Goal: Task Accomplishment & Management: Use online tool/utility

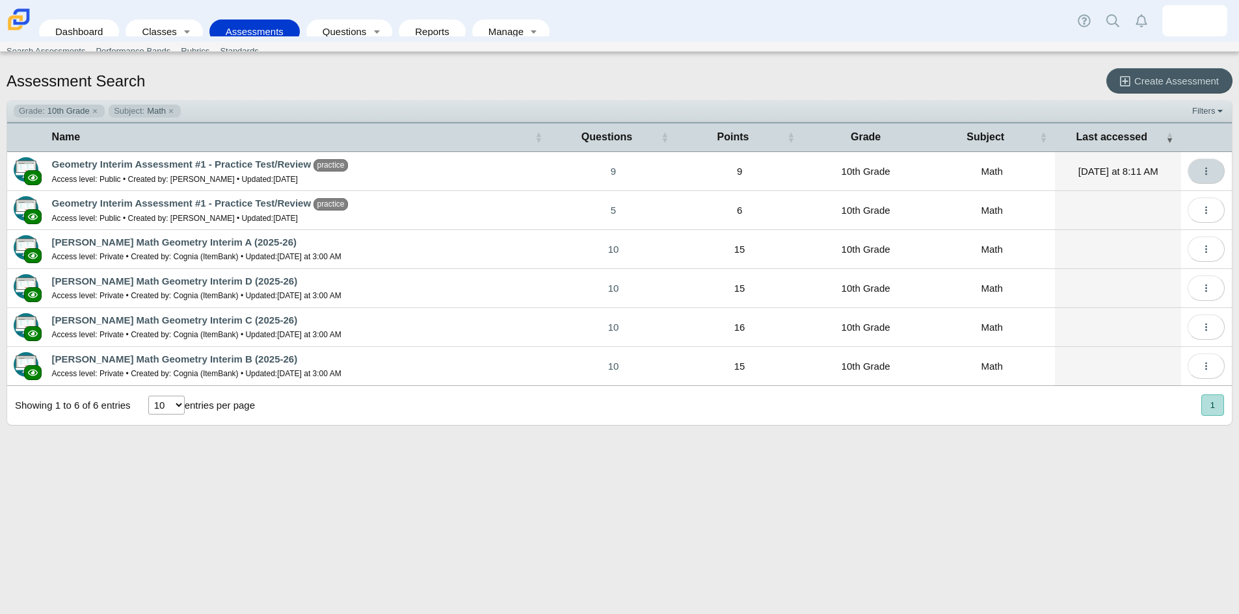
click at [1200, 168] on button "More options" at bounding box center [1205, 171] width 37 height 25
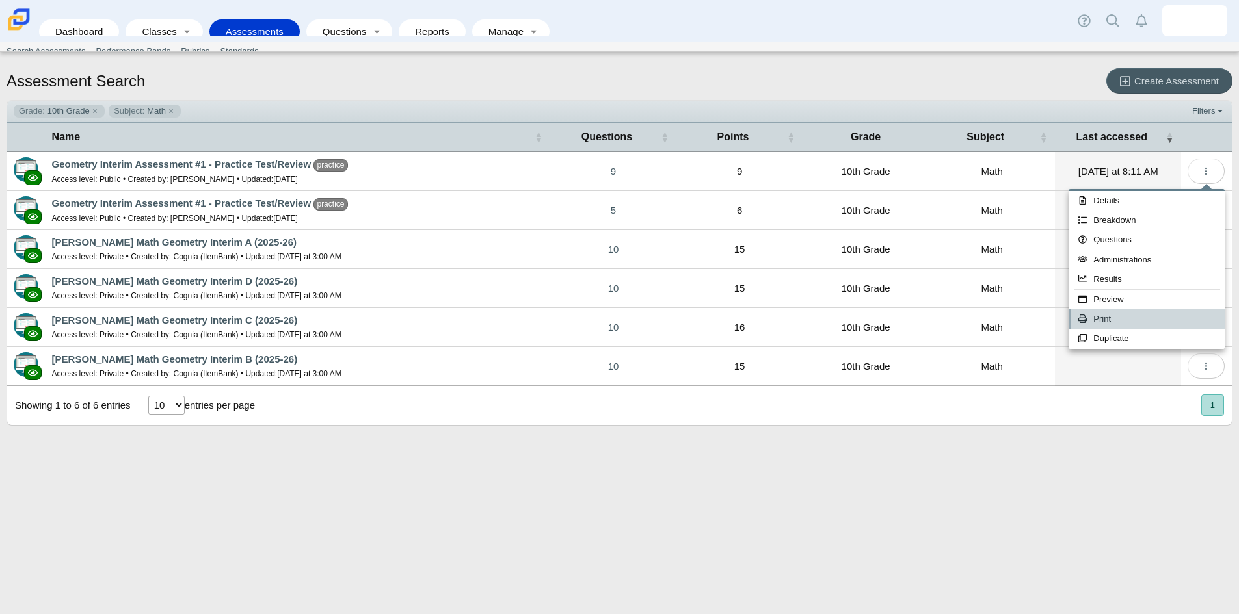
click at [1112, 318] on link "Print" at bounding box center [1146, 320] width 156 height 20
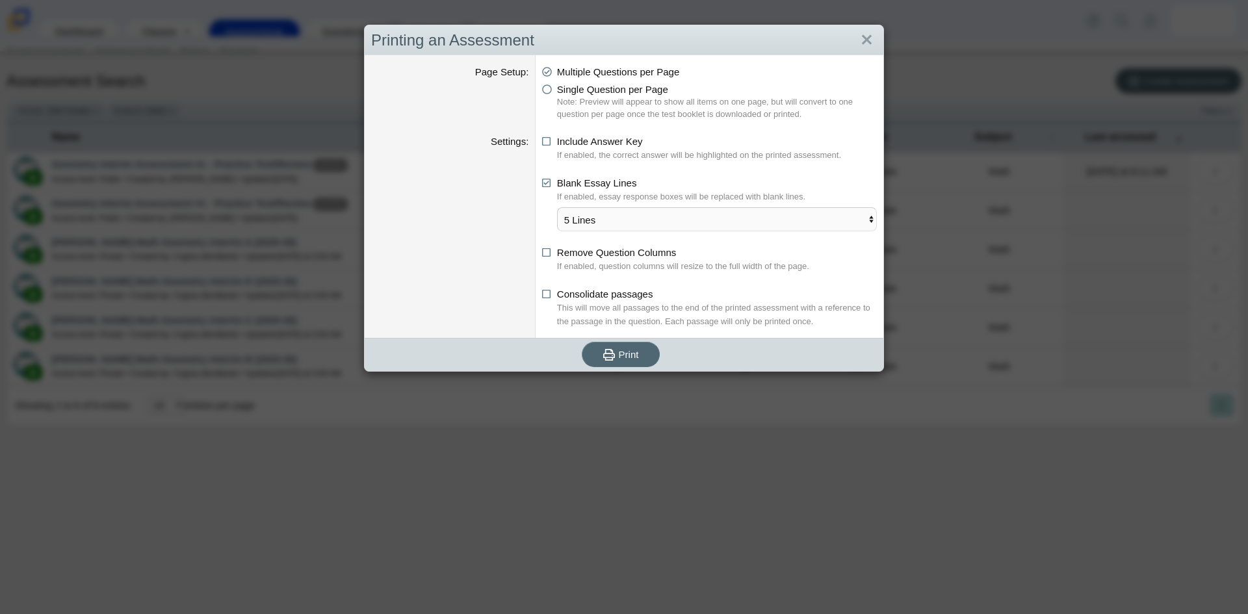
click at [634, 354] on button "Print" at bounding box center [621, 354] width 78 height 25
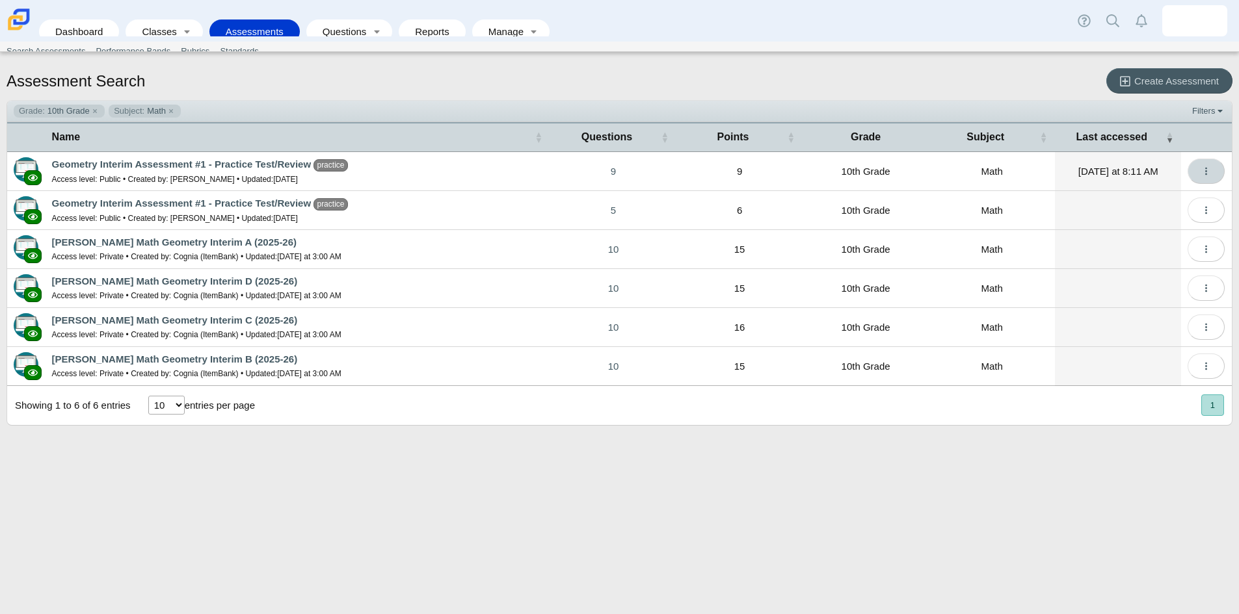
click at [1213, 175] on button "More options" at bounding box center [1205, 171] width 37 height 25
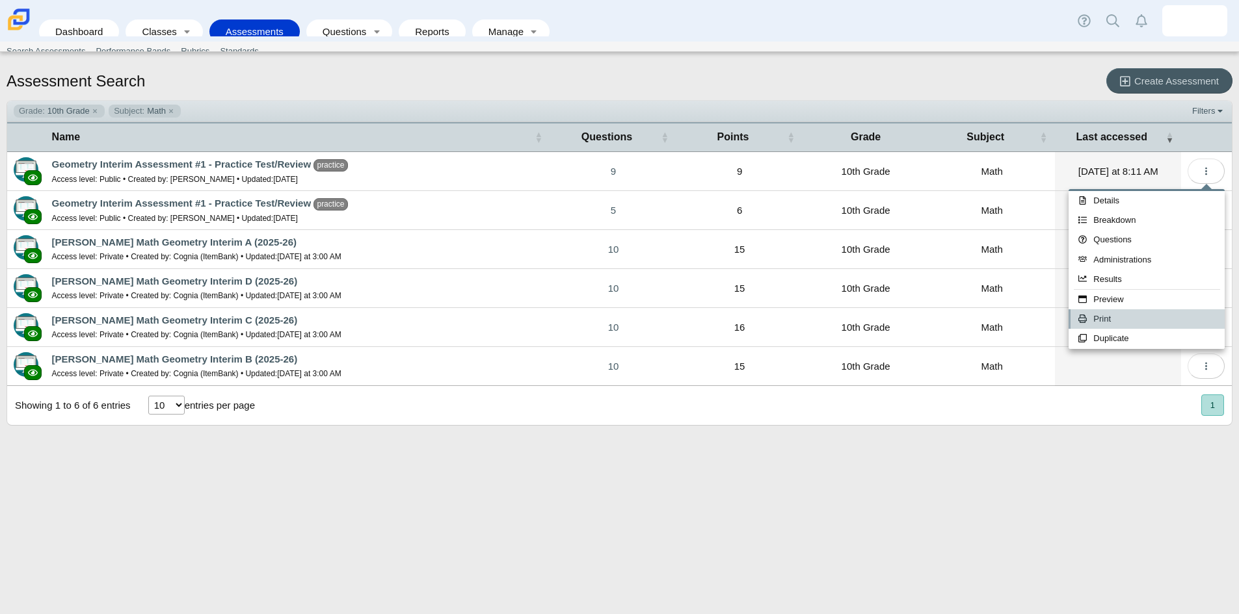
click at [1107, 317] on link "Print" at bounding box center [1146, 320] width 156 height 20
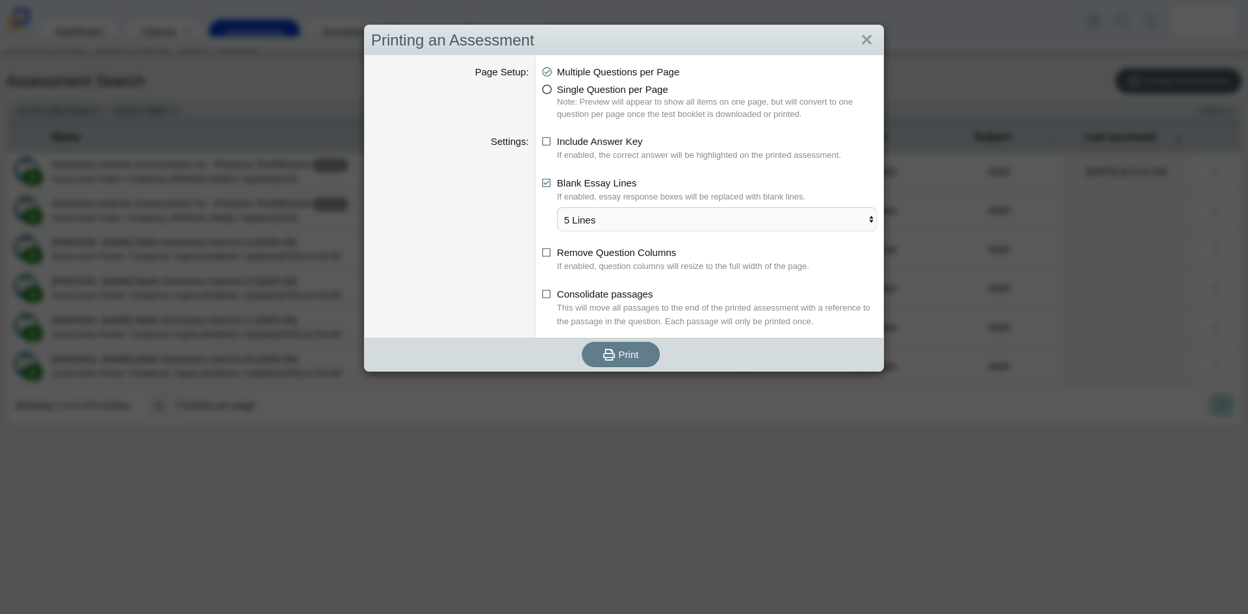
click at [544, 86] on icon at bounding box center [547, 87] width 10 height 9
click at [544, 86] on input "Single Question per Page" at bounding box center [546, 86] width 8 height 8
radio input "true"
click at [609, 361] on icon "submit" at bounding box center [611, 355] width 16 height 14
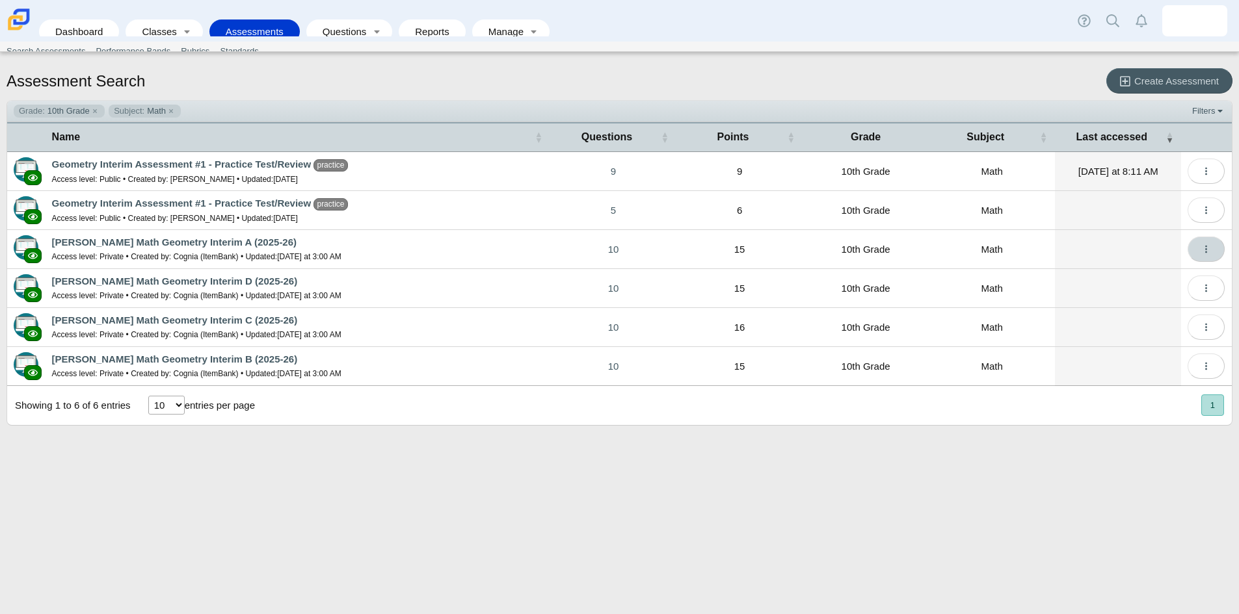
click at [1217, 250] on button "More options" at bounding box center [1205, 249] width 37 height 25
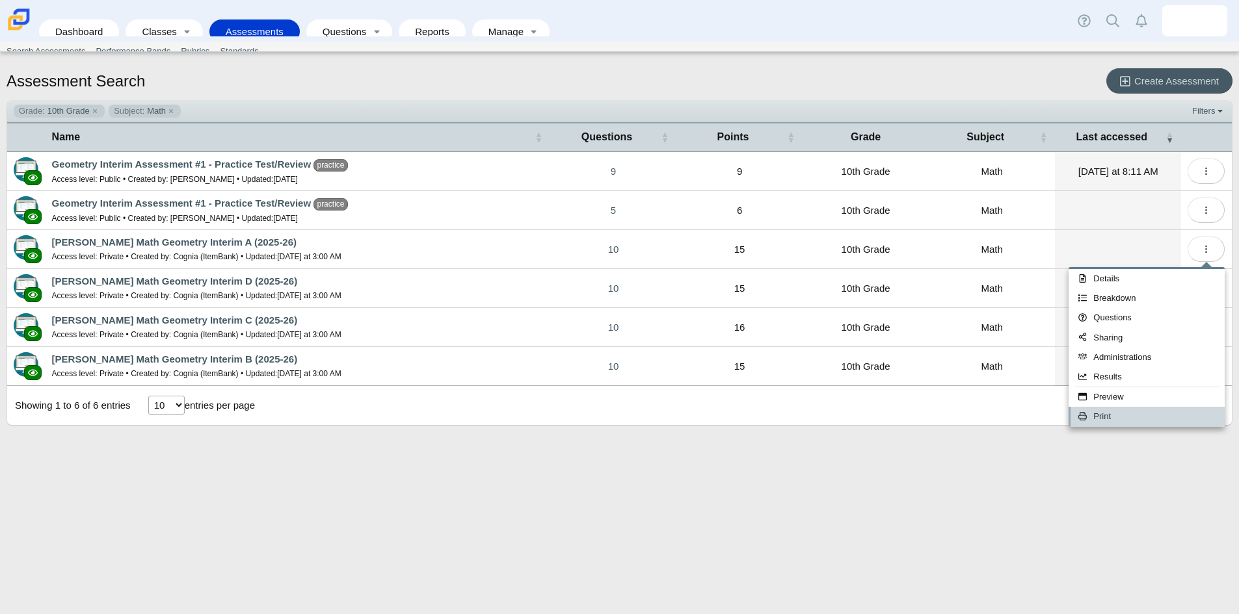
click at [1126, 420] on link "Print" at bounding box center [1146, 417] width 156 height 20
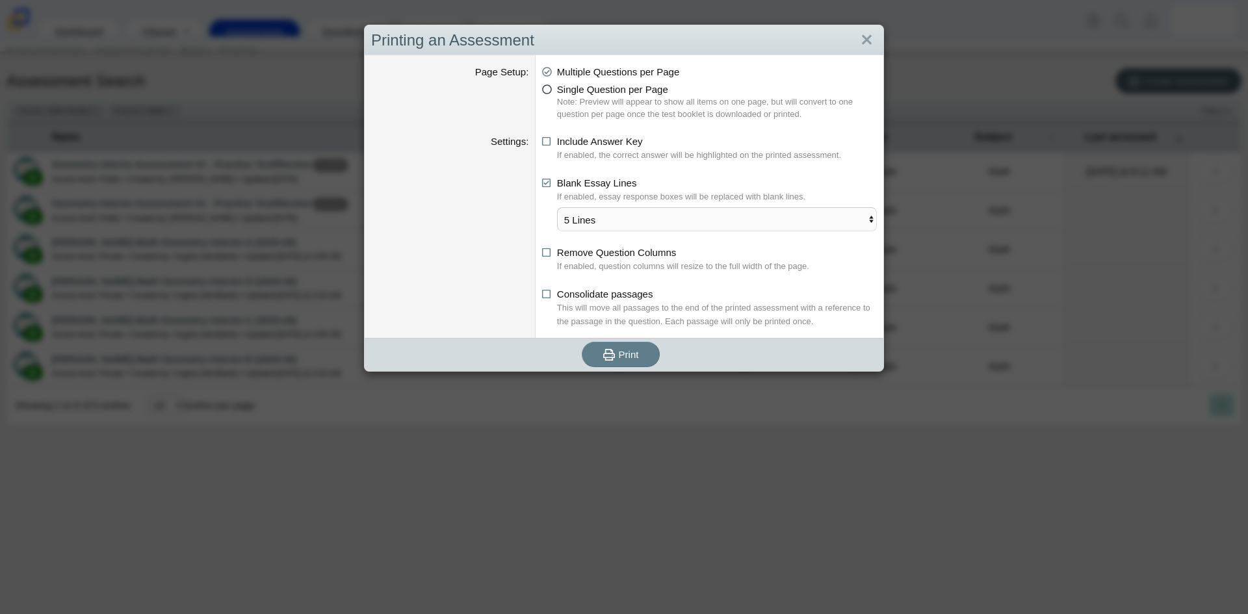
click at [620, 90] on span "Single Question per Page" at bounding box center [612, 89] width 111 height 11
click at [550, 90] on input "Single Question per Page" at bounding box center [546, 86] width 8 height 8
radio input "true"
click at [628, 363] on button "Print" at bounding box center [621, 354] width 78 height 25
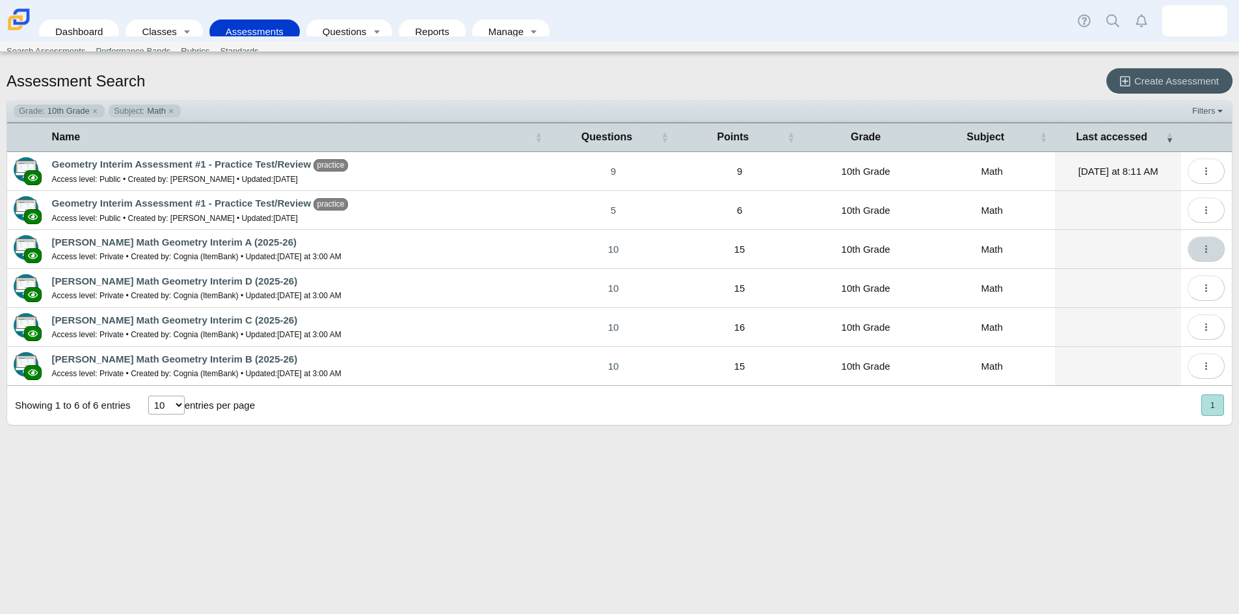
click at [1215, 255] on button "More options" at bounding box center [1205, 249] width 37 height 25
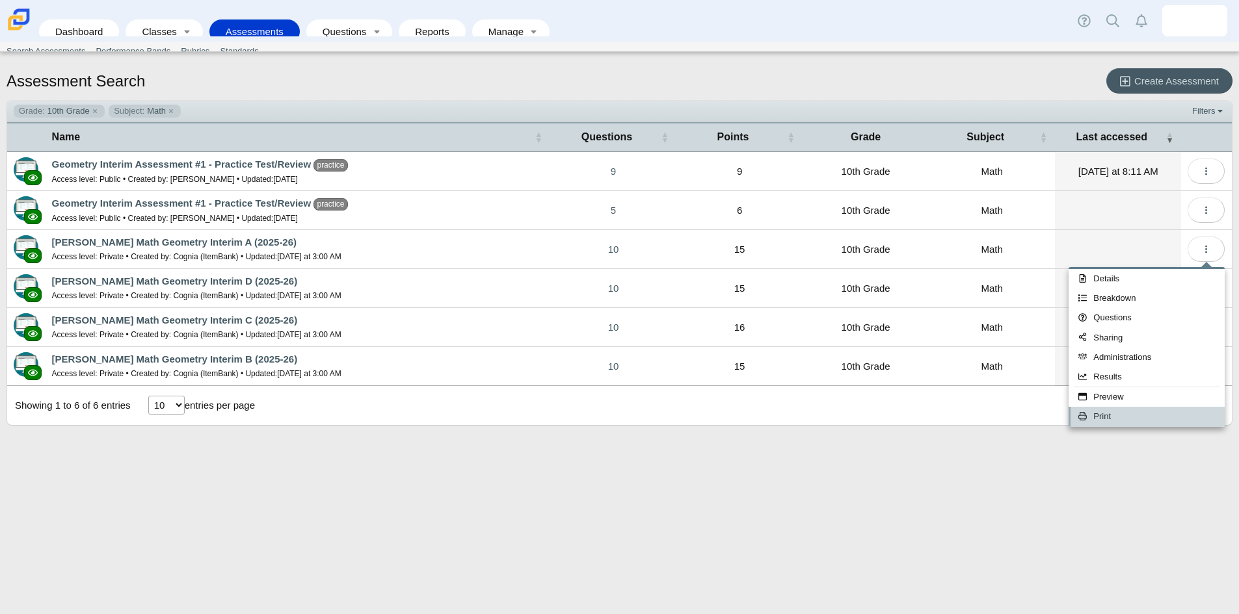
click at [1100, 416] on link "Print" at bounding box center [1146, 417] width 156 height 20
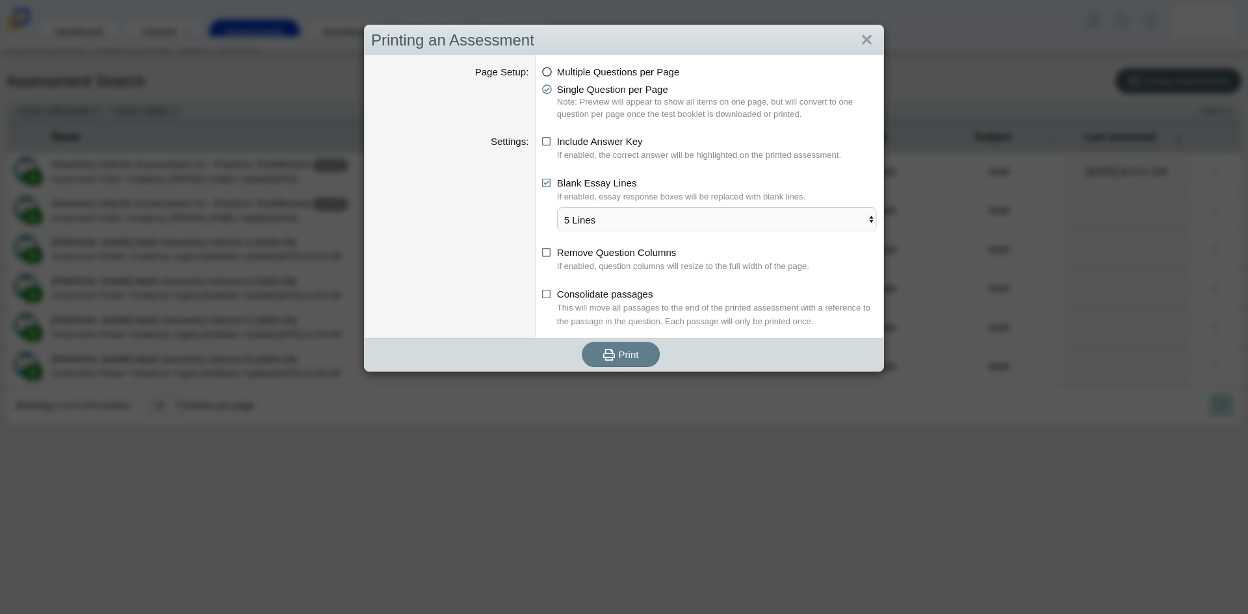
click at [546, 70] on icon at bounding box center [547, 69] width 10 height 9
click at [546, 70] on input "Multiple Questions per Page" at bounding box center [546, 68] width 8 height 8
radio input "true"
click at [622, 357] on span "Print" at bounding box center [629, 354] width 20 height 11
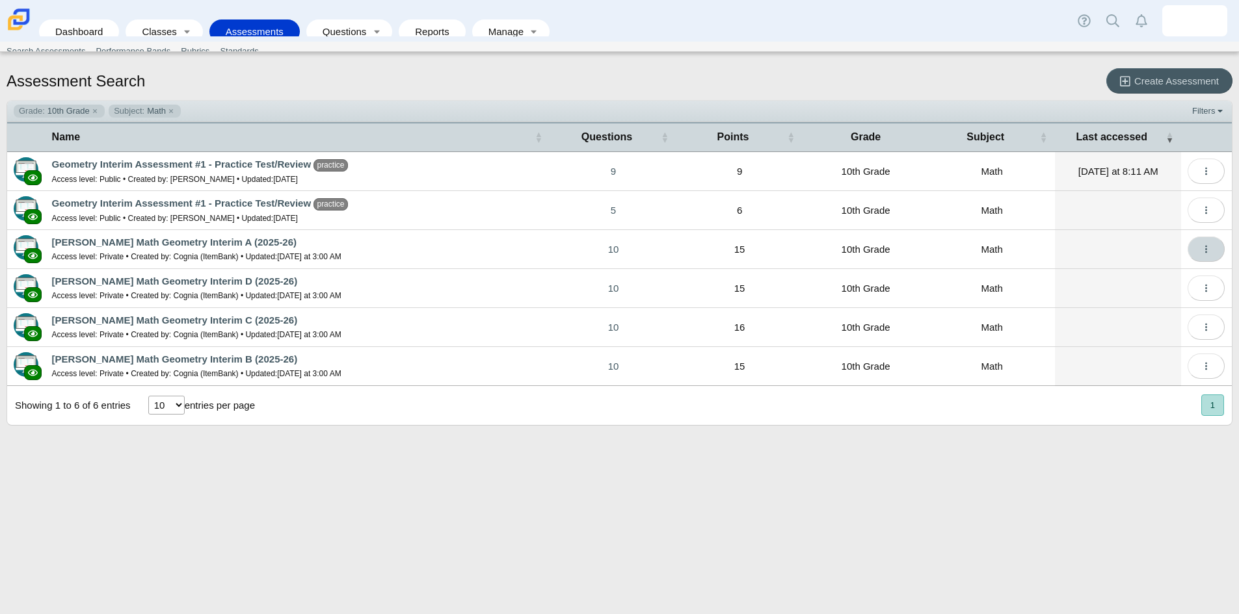
click at [1201, 252] on icon "More options" at bounding box center [1206, 249] width 10 height 10
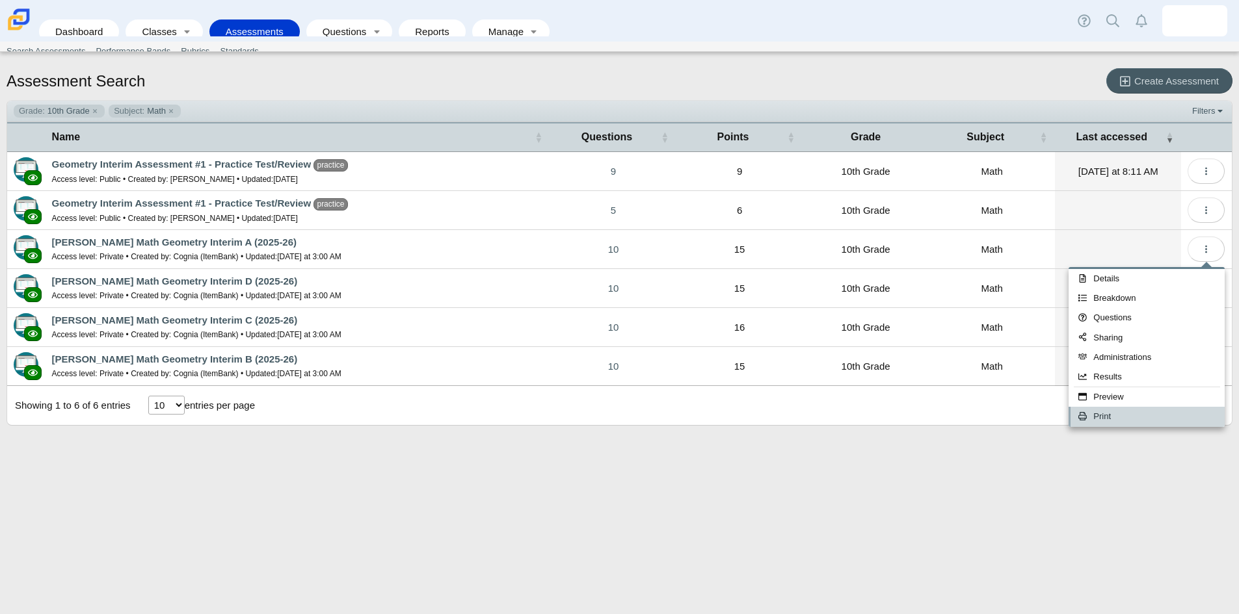
click at [1107, 416] on link "Print" at bounding box center [1146, 417] width 156 height 20
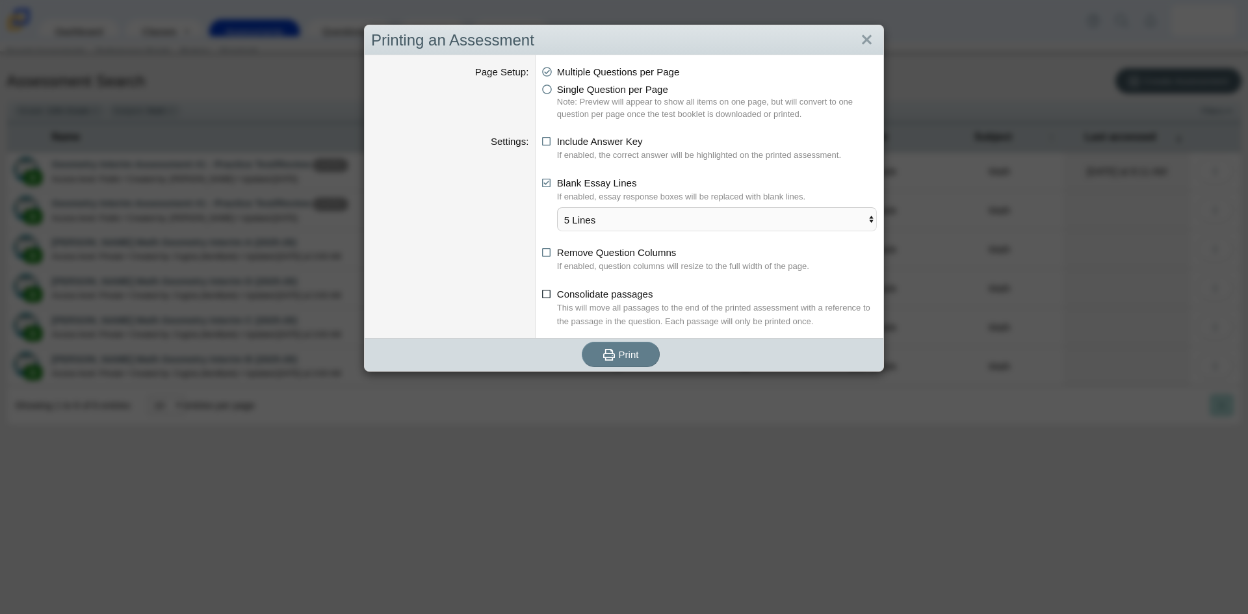
click at [547, 294] on icon at bounding box center [547, 291] width 10 height 9
click at [547, 294] on input "Consolidate passages" at bounding box center [546, 291] width 8 height 8
checkbox input "true"
click at [663, 267] on dfn "If enabled, question columns will resize to the full width of the page." at bounding box center [717, 266] width 320 height 14
click at [544, 255] on icon at bounding box center [547, 250] width 10 height 9
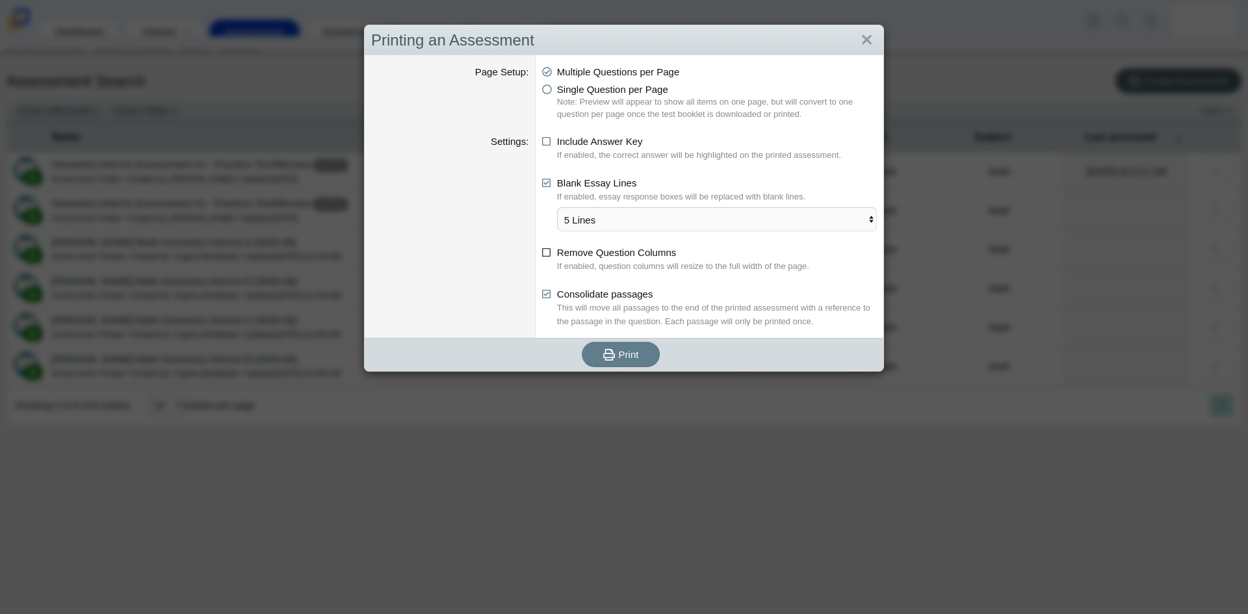
click at [544, 254] on input "Remove Question Columns" at bounding box center [546, 249] width 8 height 8
checkbox input "true"
click at [607, 351] on use "submit" at bounding box center [609, 355] width 12 height 12
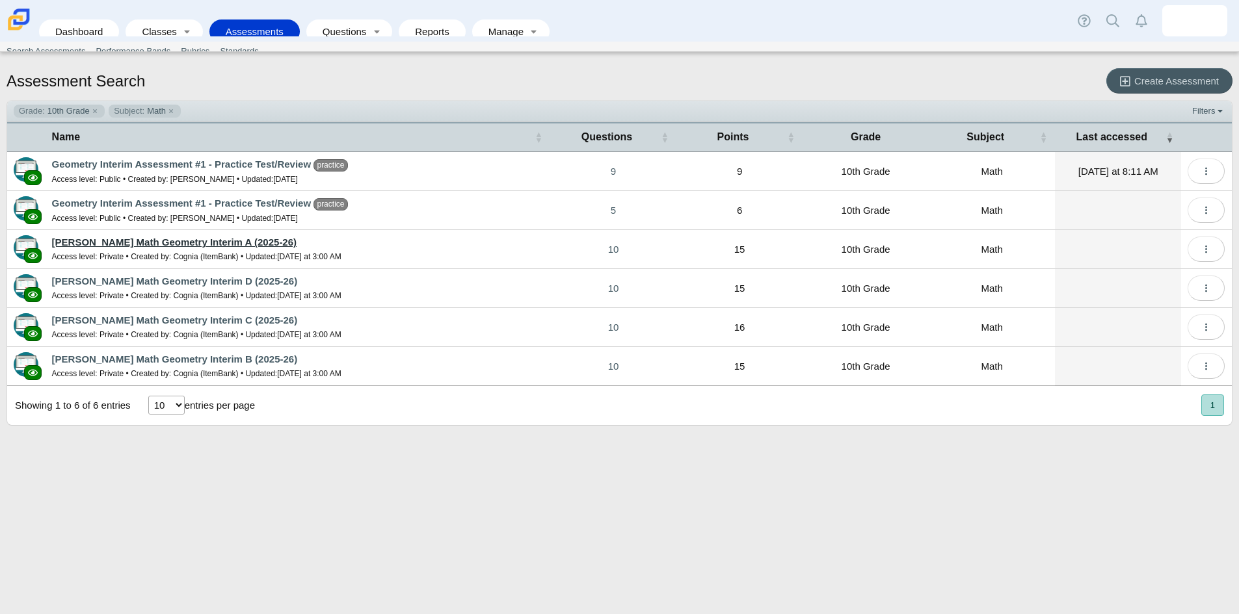
click at [198, 244] on link "[PERSON_NAME] Math Geometry Interim A (2025-26)" at bounding box center [174, 242] width 244 height 11
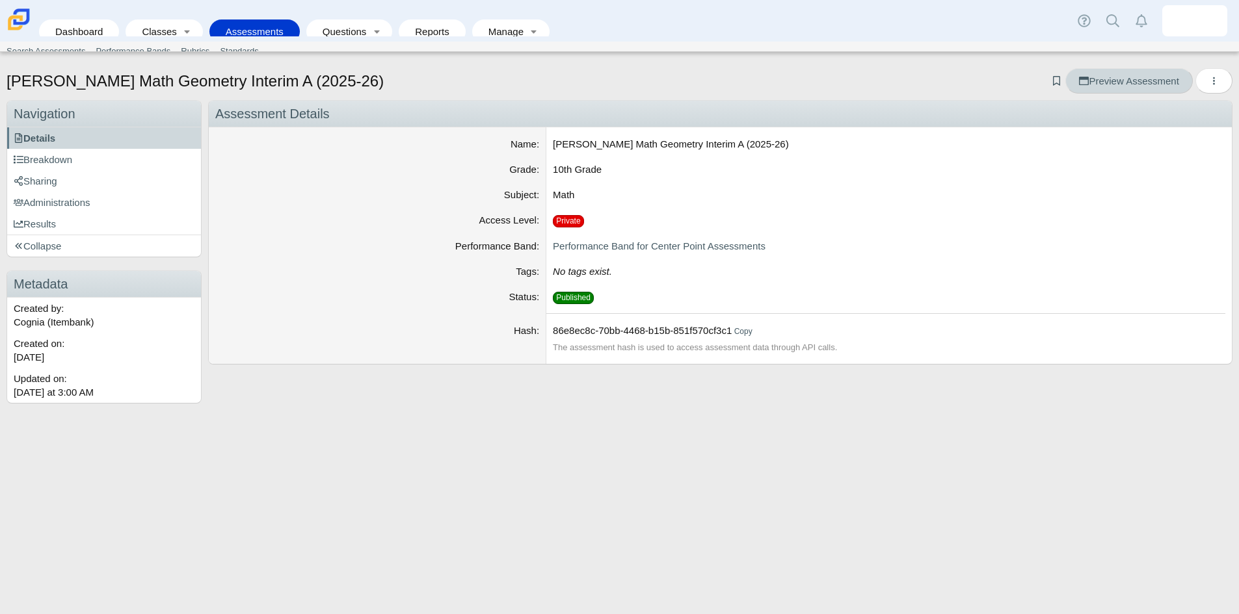
click at [1166, 77] on span "Preview Assessment" at bounding box center [1128, 80] width 99 height 11
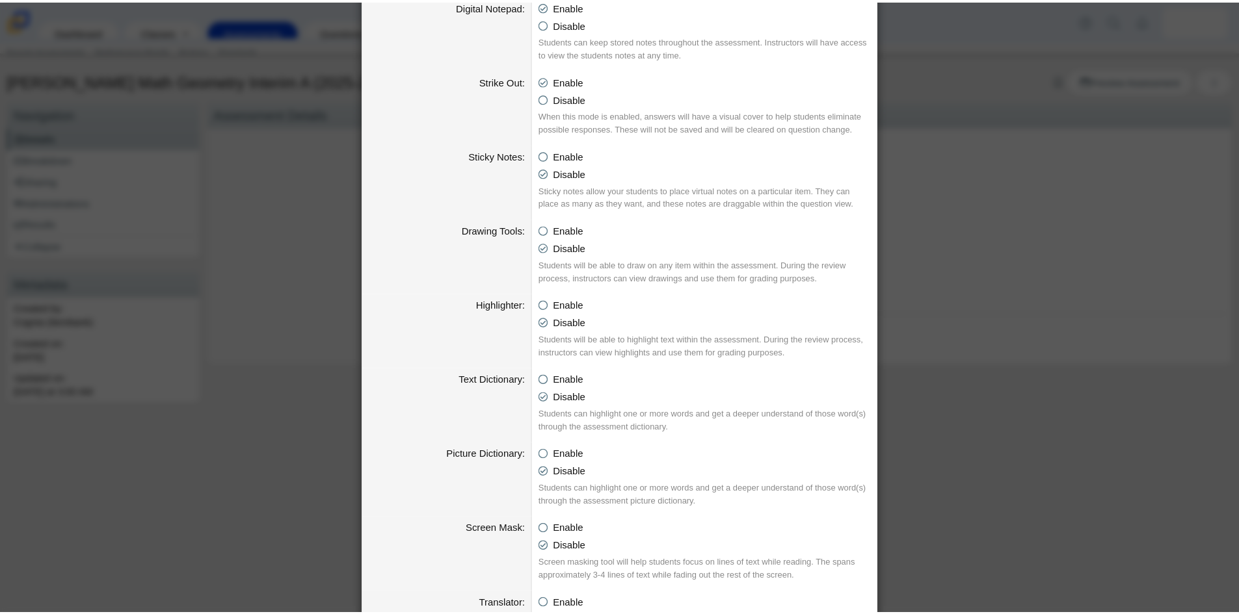
scroll to position [499, 0]
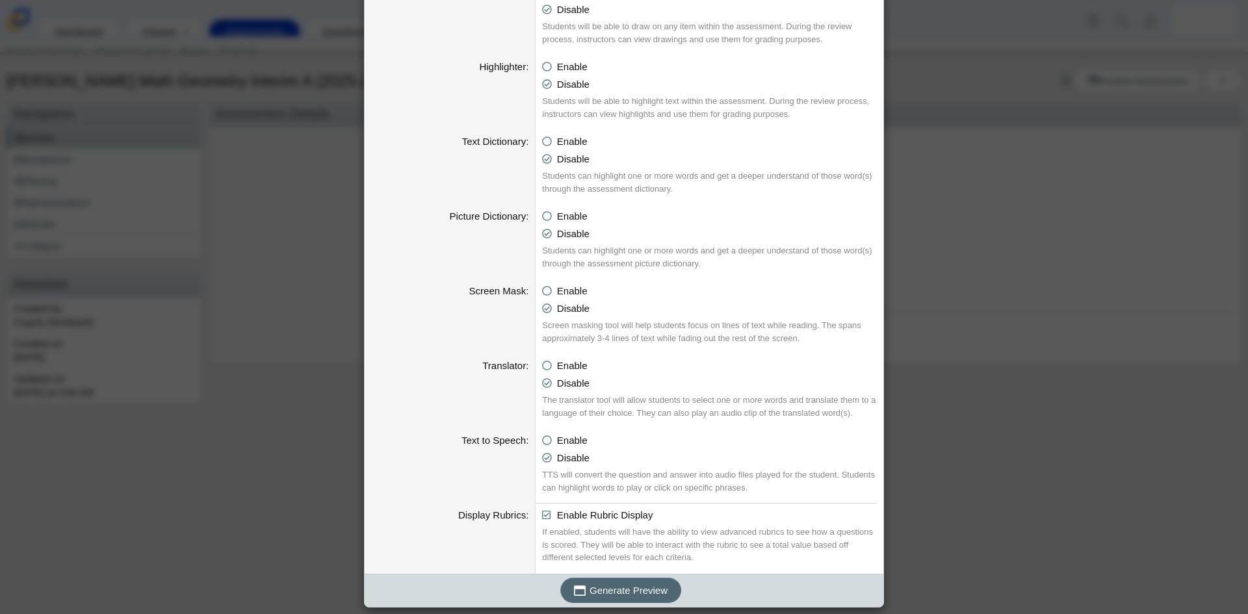
click at [623, 585] on span "Generate Preview" at bounding box center [629, 590] width 78 height 11
click at [1059, 412] on div "Generating an Assessment Preview Calculator Enable Basic Calculator Scientific …" at bounding box center [624, 307] width 1248 height 614
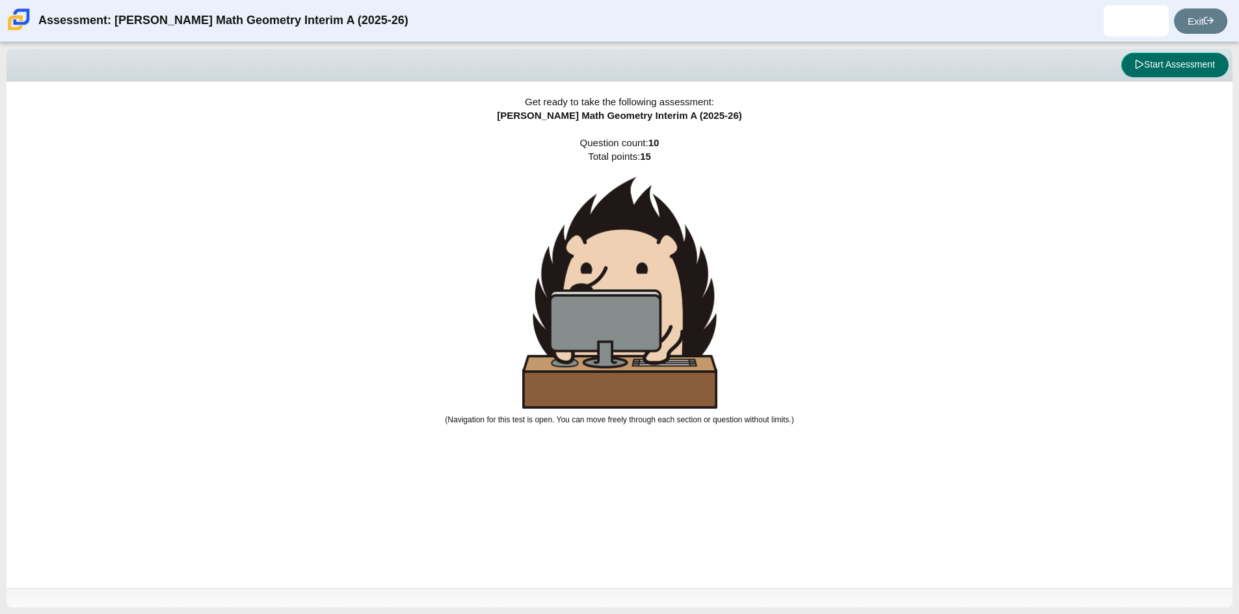
click at [1171, 70] on button "Start Assessment" at bounding box center [1174, 65] width 107 height 25
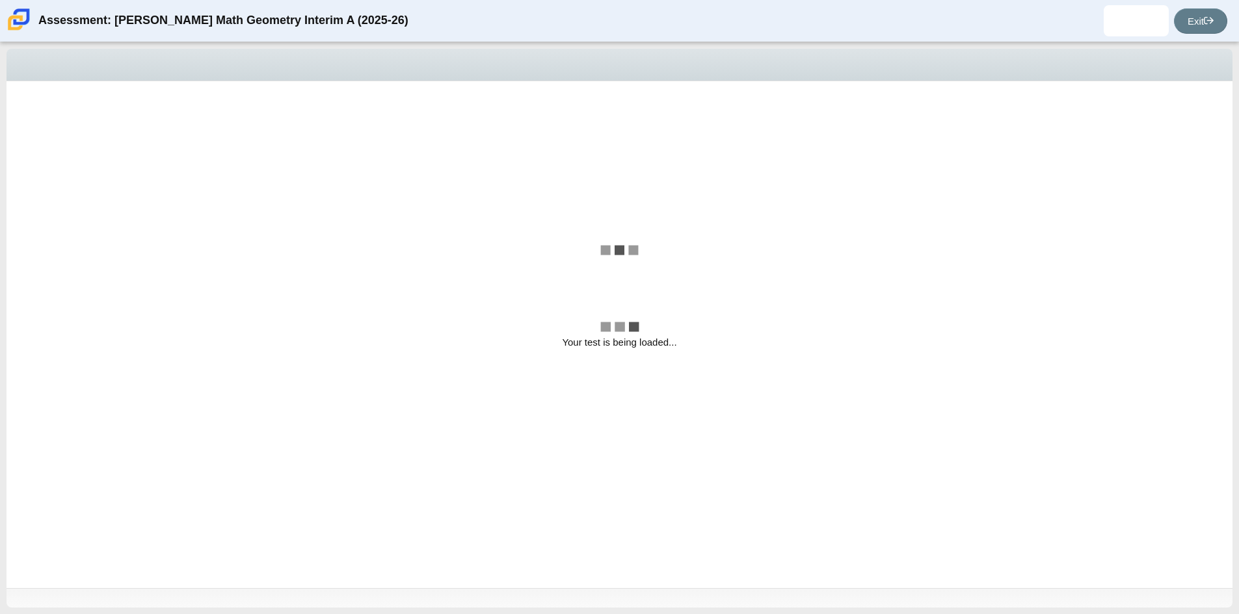
select select "CENT_93707317080_IM"
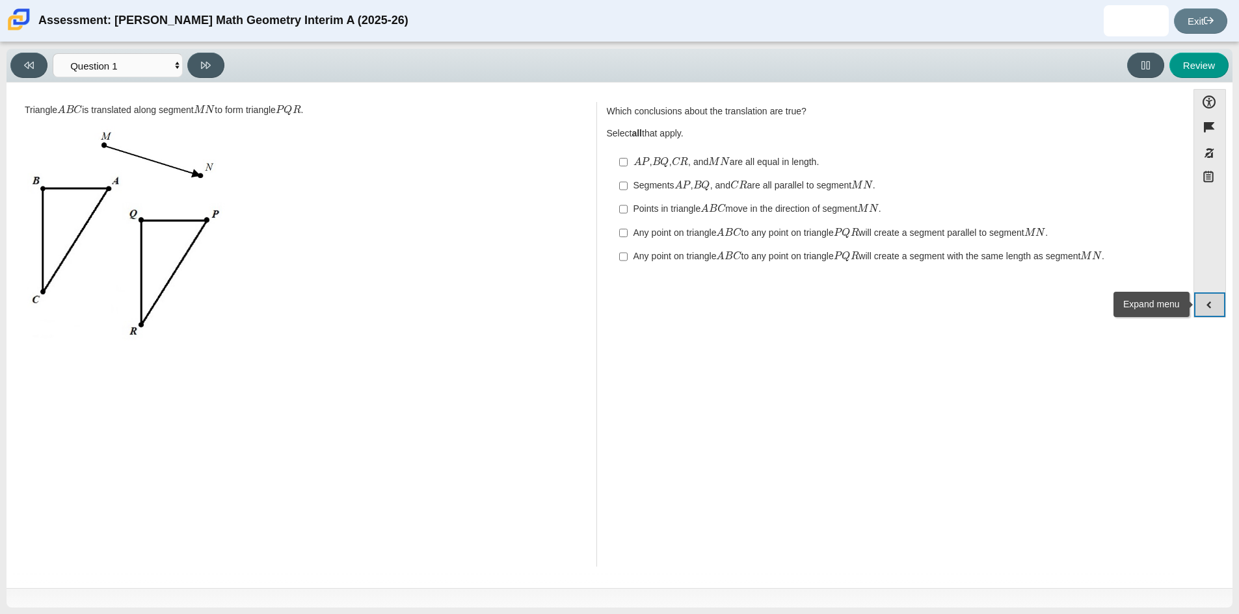
click at [1205, 302] on button "Expand menu" at bounding box center [1209, 305] width 31 height 25
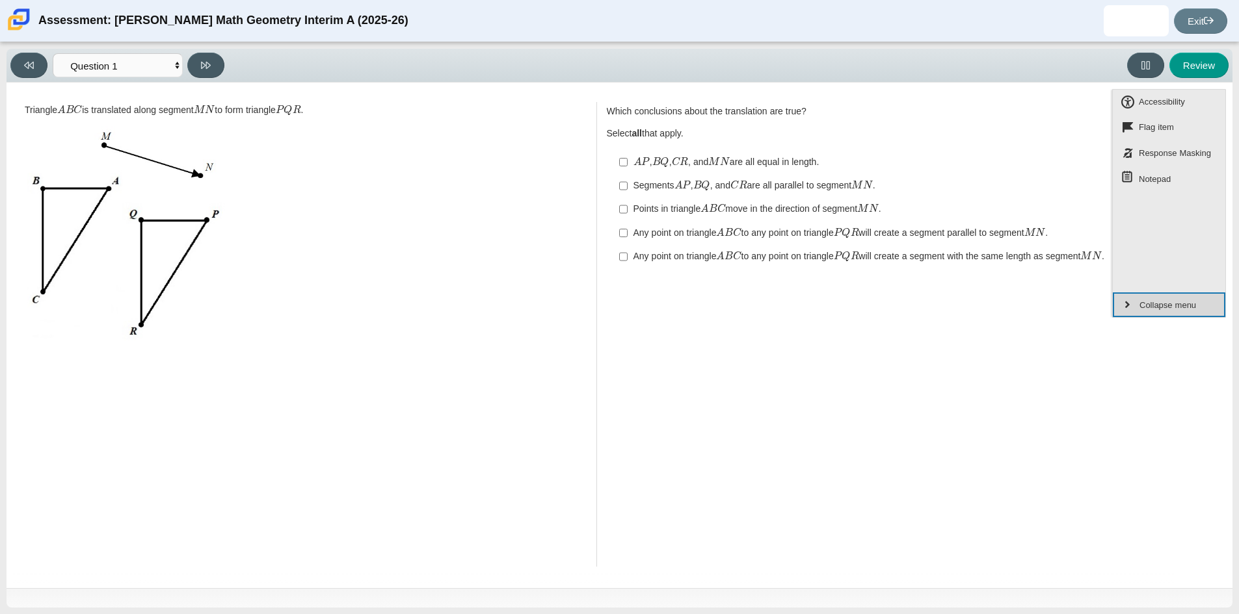
click at [1205, 302] on button "Collapse menu" at bounding box center [1169, 305] width 112 height 25
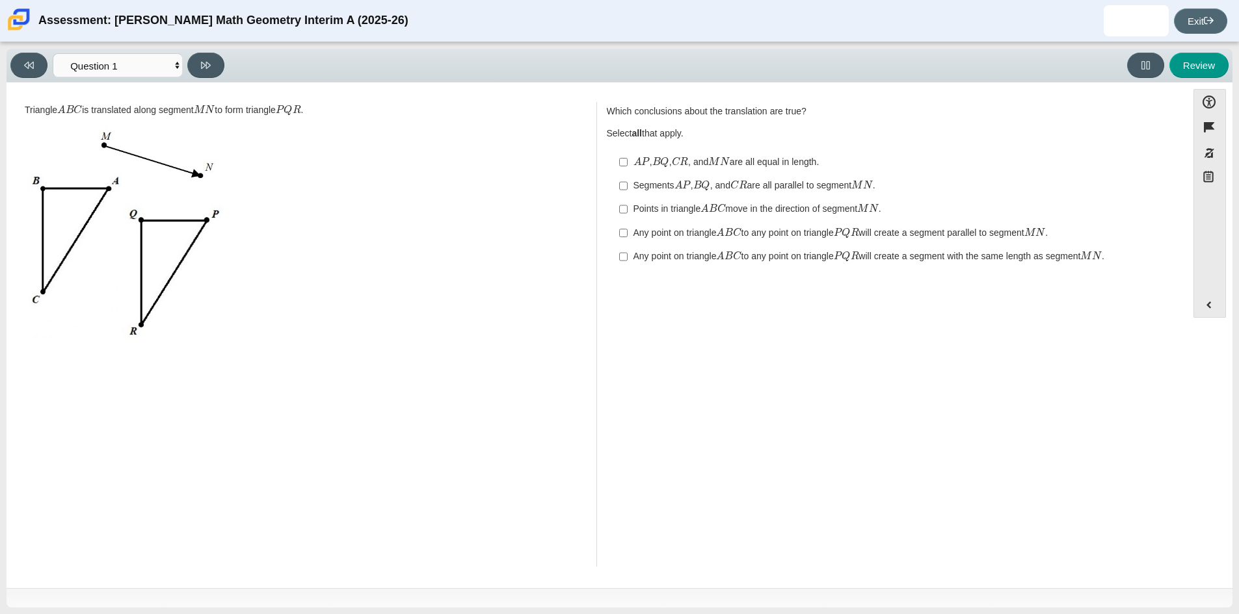
click at [1215, 28] on link "Exit" at bounding box center [1200, 20] width 53 height 25
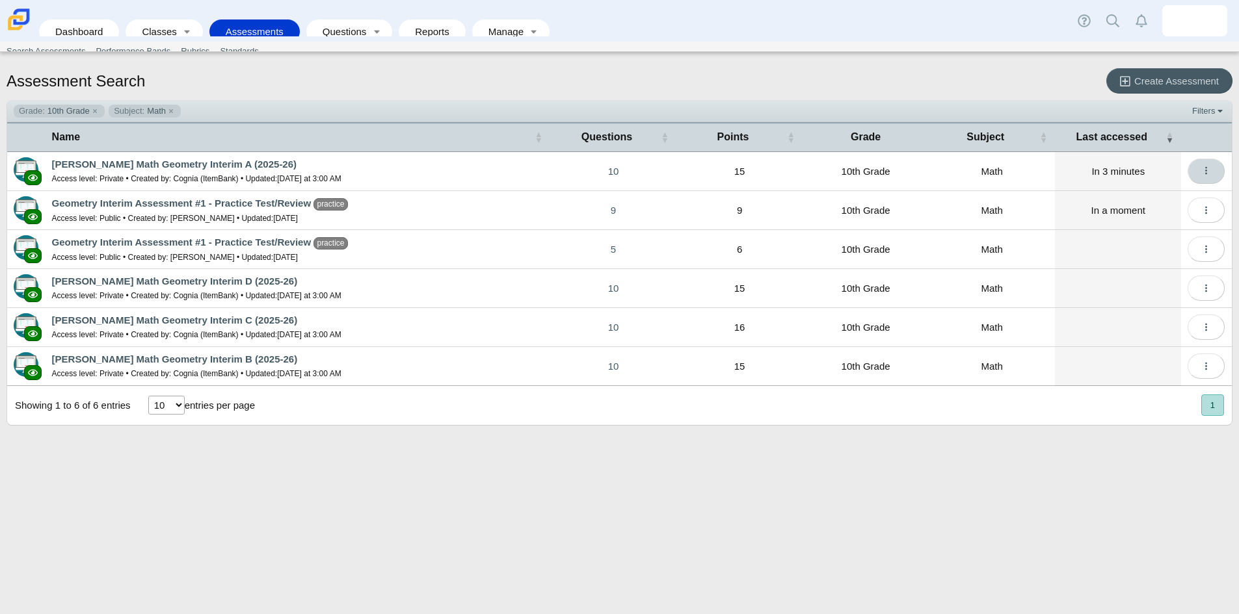
drag, startPoint x: 1206, startPoint y: 175, endPoint x: 1191, endPoint y: 181, distance: 15.7
click at [1206, 175] on icon "More options" at bounding box center [1206, 171] width 10 height 10
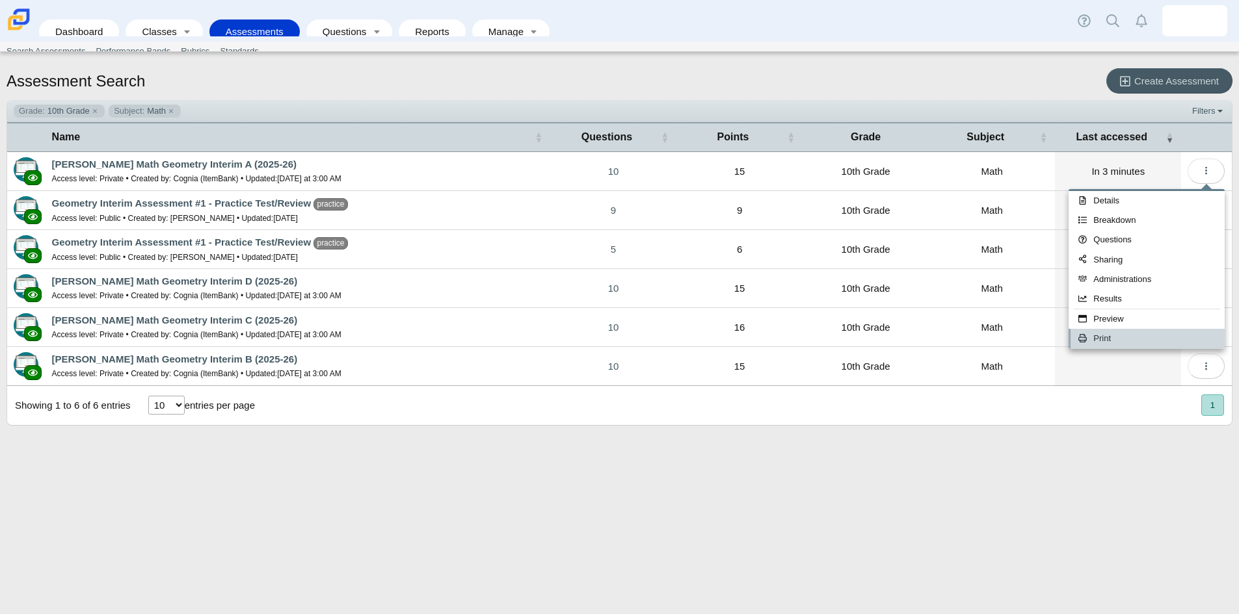
click at [1109, 339] on link "Print" at bounding box center [1146, 339] width 156 height 20
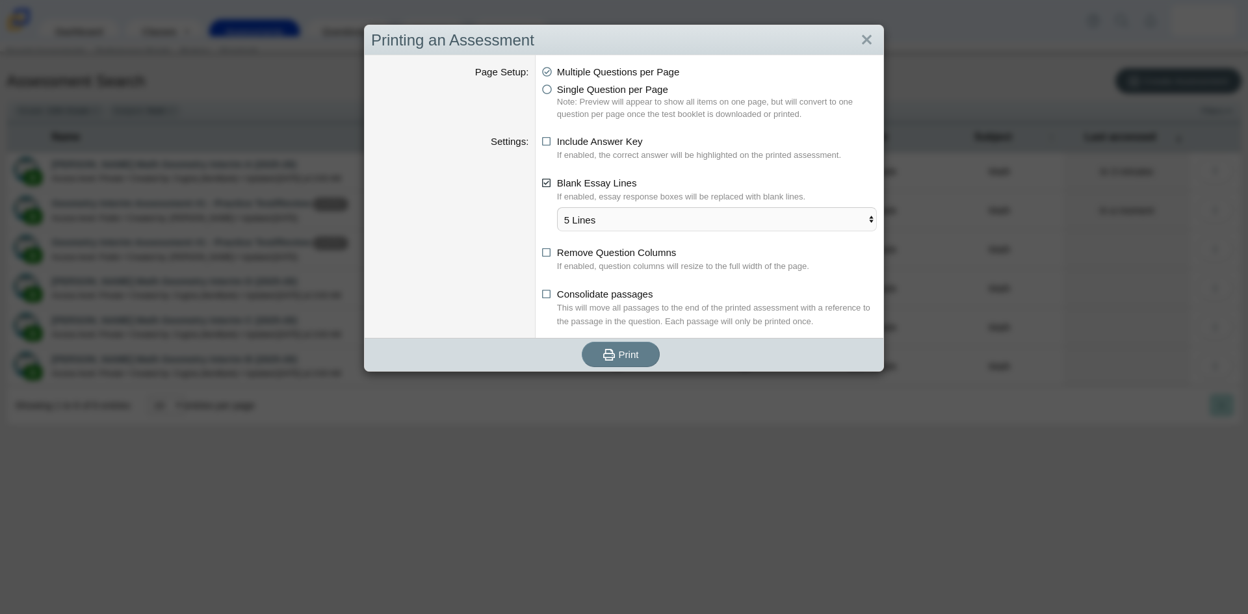
click at [544, 185] on icon at bounding box center [547, 180] width 10 height 9
click at [544, 184] on input "Blank Essay Lines" at bounding box center [546, 180] width 8 height 8
checkbox input "false"
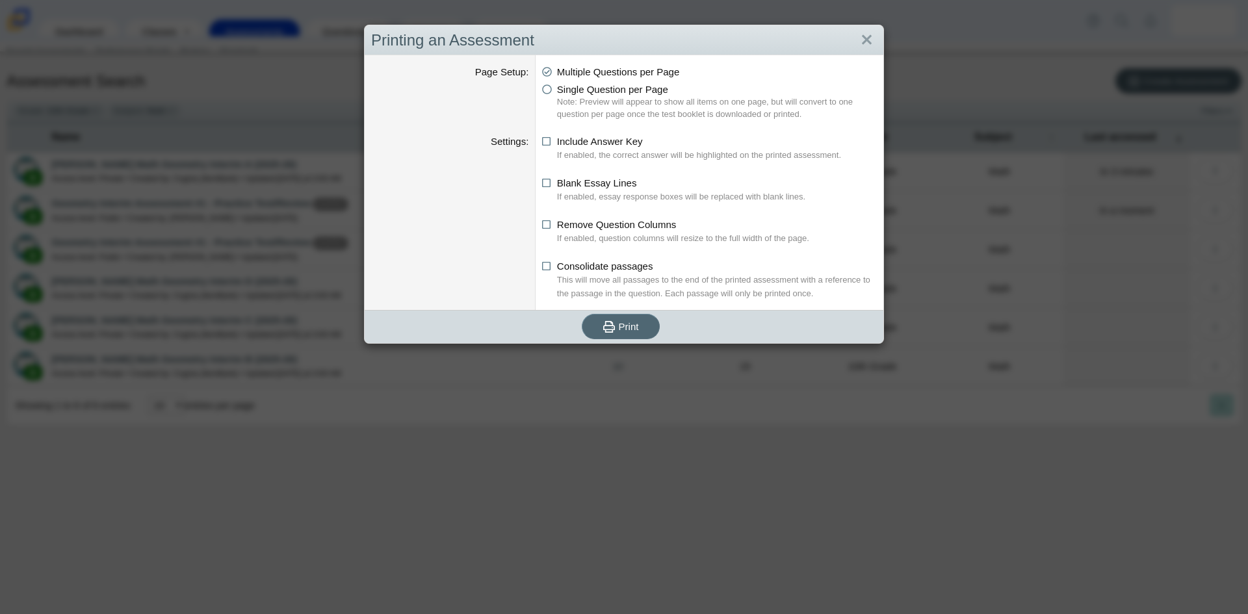
click at [622, 321] on span "Print" at bounding box center [629, 326] width 20 height 11
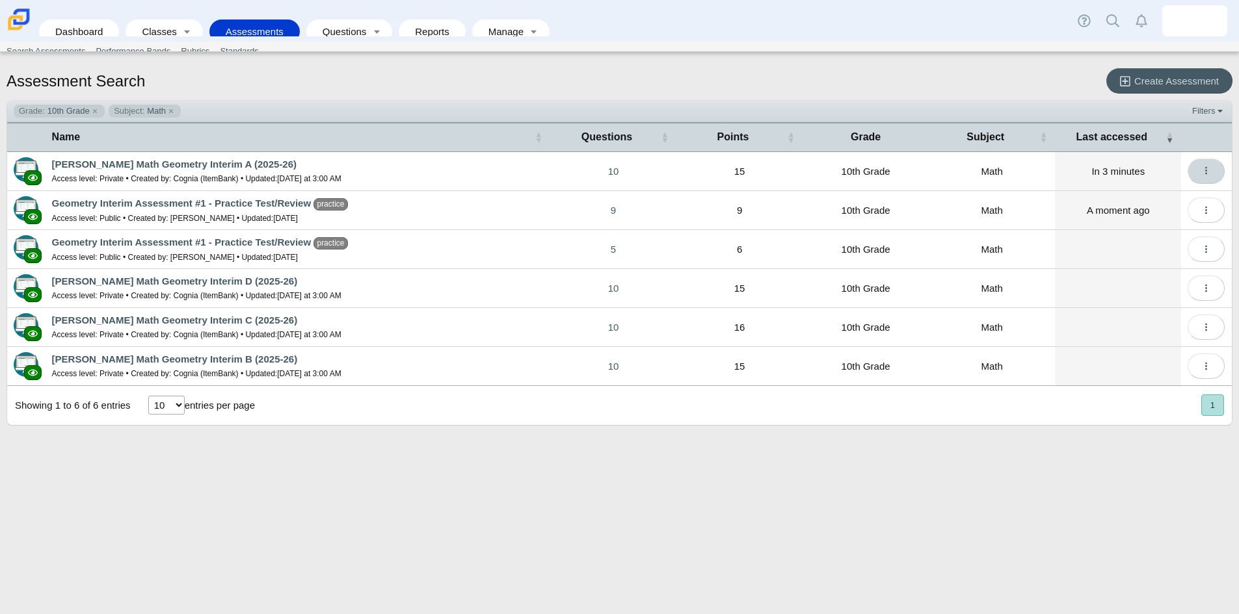
click at [1207, 171] on use "More options" at bounding box center [1206, 171] width 2 height 8
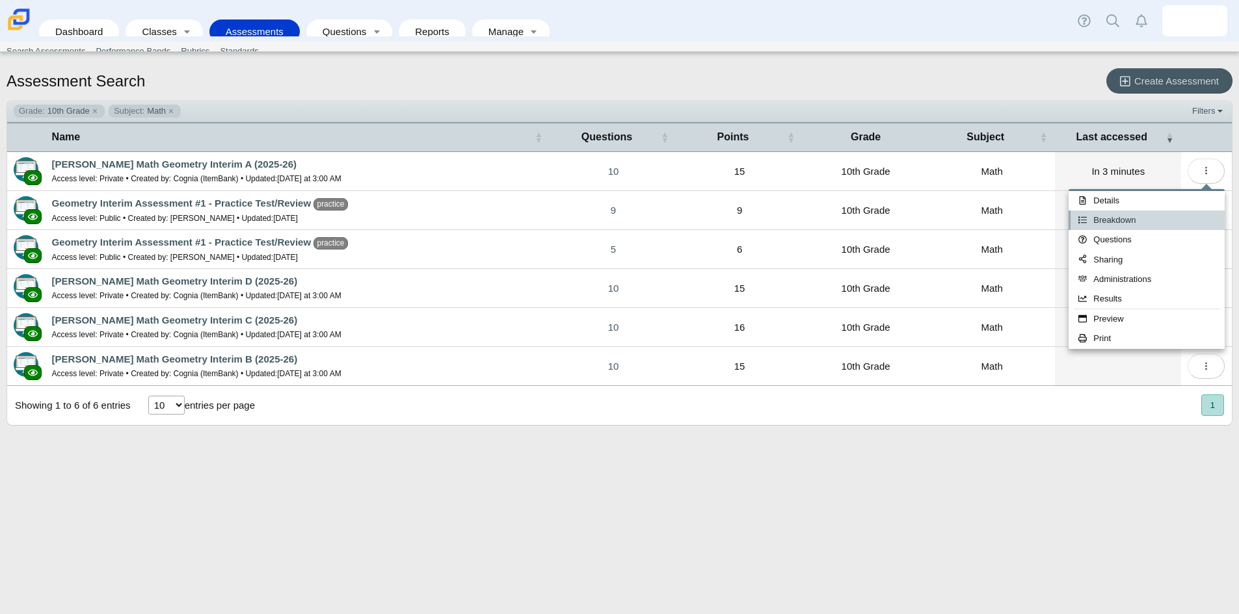
click at [1163, 219] on link "Breakdown" at bounding box center [1146, 221] width 156 height 20
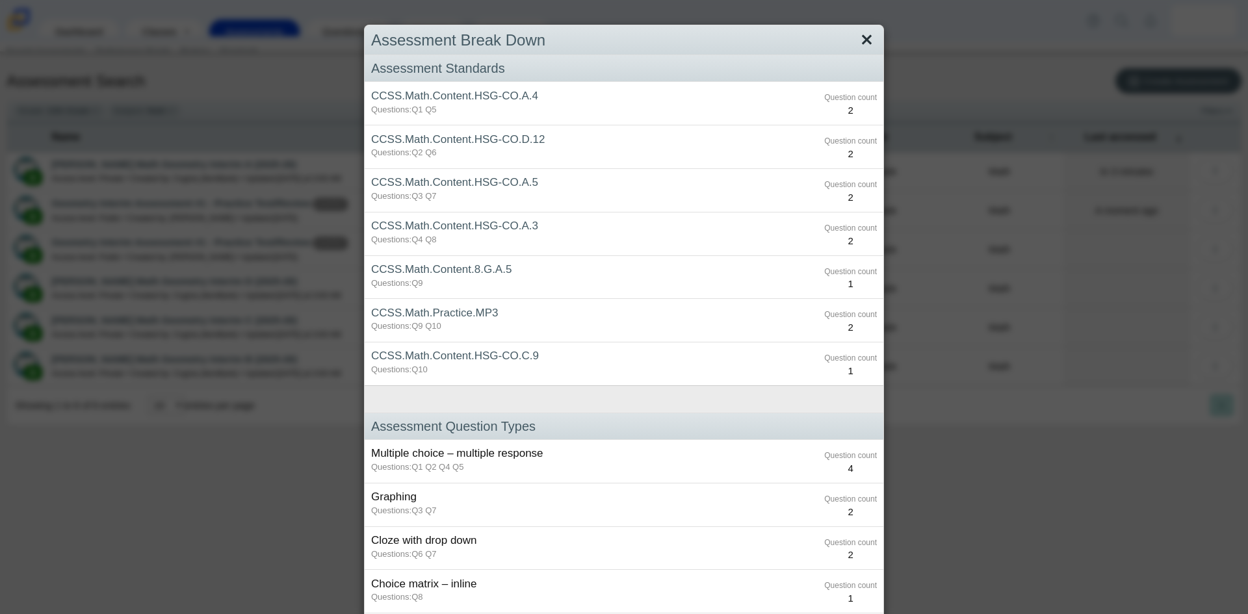
click at [859, 43] on link "Close" at bounding box center [867, 40] width 20 height 22
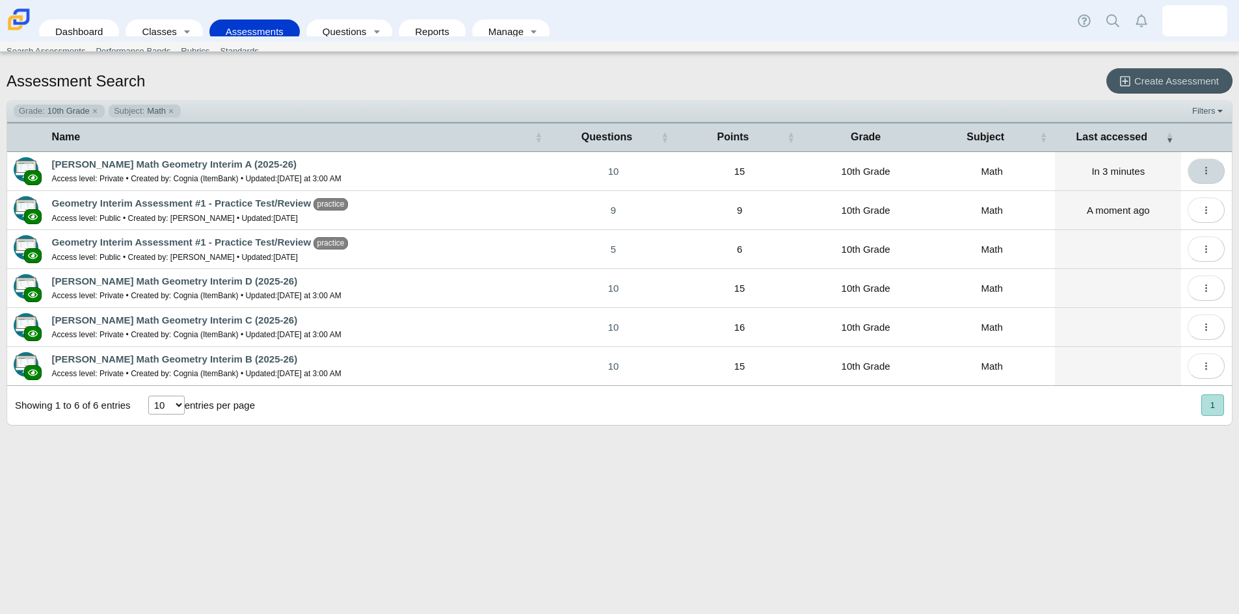
click at [1212, 171] on button "More options" at bounding box center [1205, 171] width 37 height 25
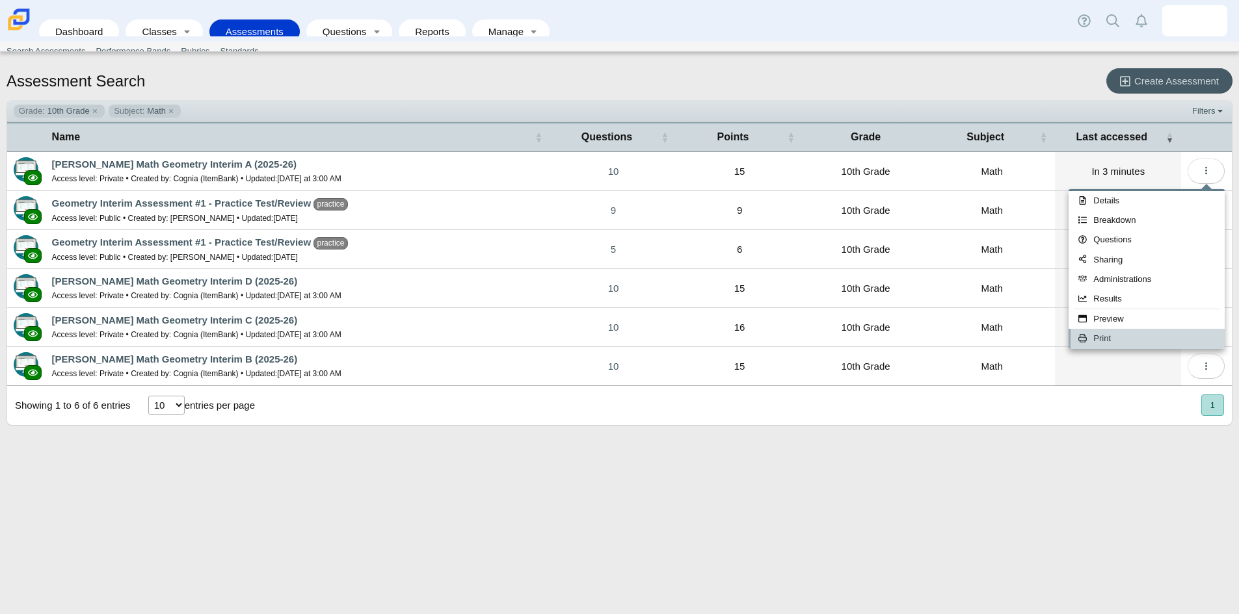
click at [1135, 337] on link "Print" at bounding box center [1146, 339] width 156 height 20
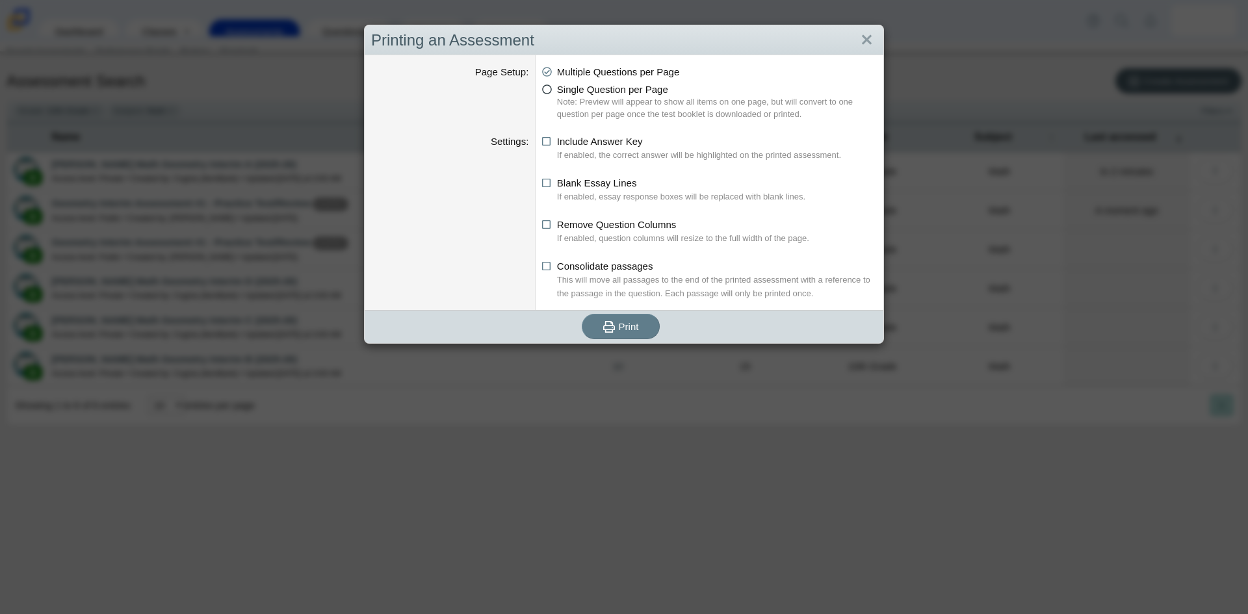
click at [544, 86] on icon at bounding box center [547, 87] width 10 height 9
click at [544, 86] on input "Single Question per Page" at bounding box center [546, 86] width 8 height 8
radio input "true"
click at [637, 328] on button "Print" at bounding box center [621, 326] width 78 height 25
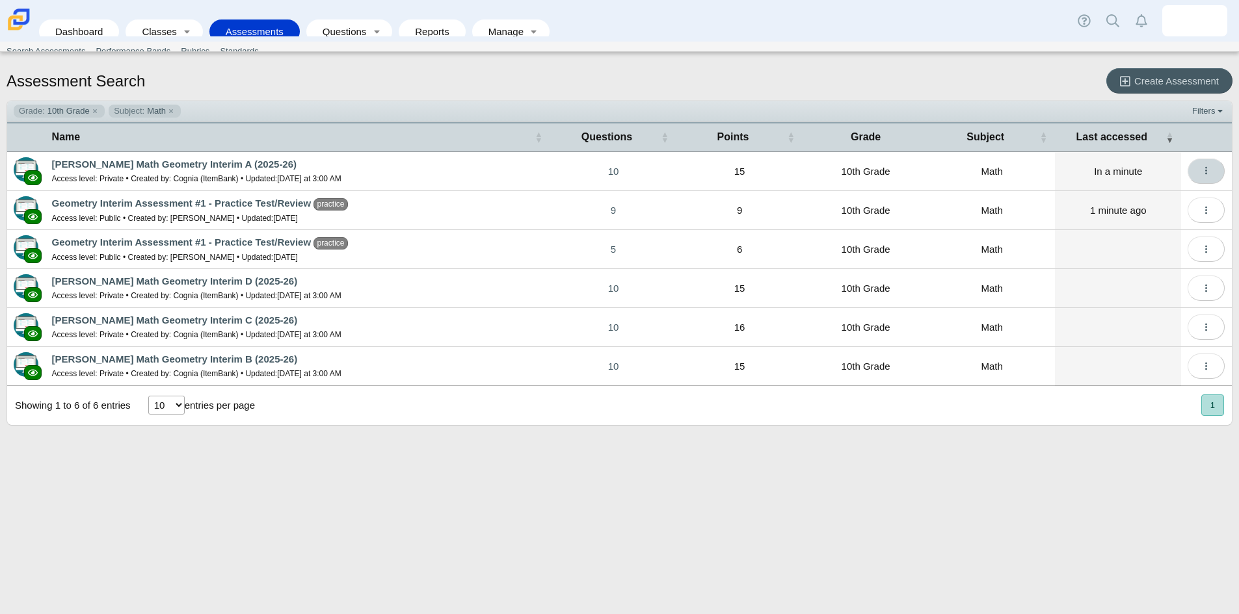
click at [1209, 163] on button "More options" at bounding box center [1205, 171] width 37 height 25
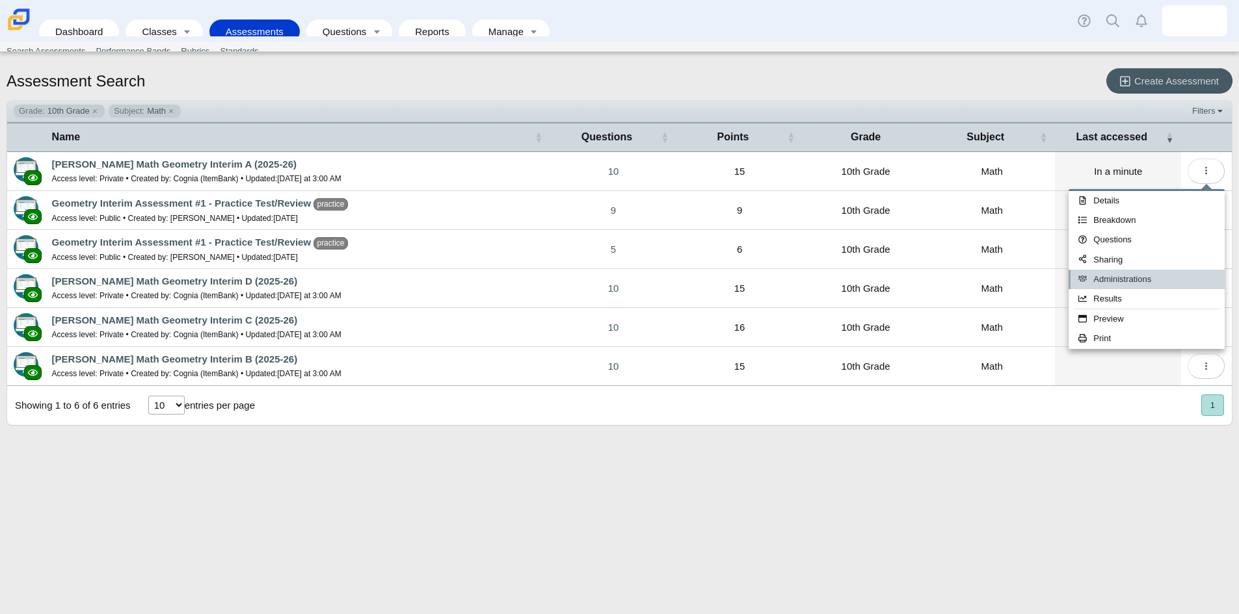
click at [1137, 283] on link "Administrations" at bounding box center [1146, 280] width 156 height 20
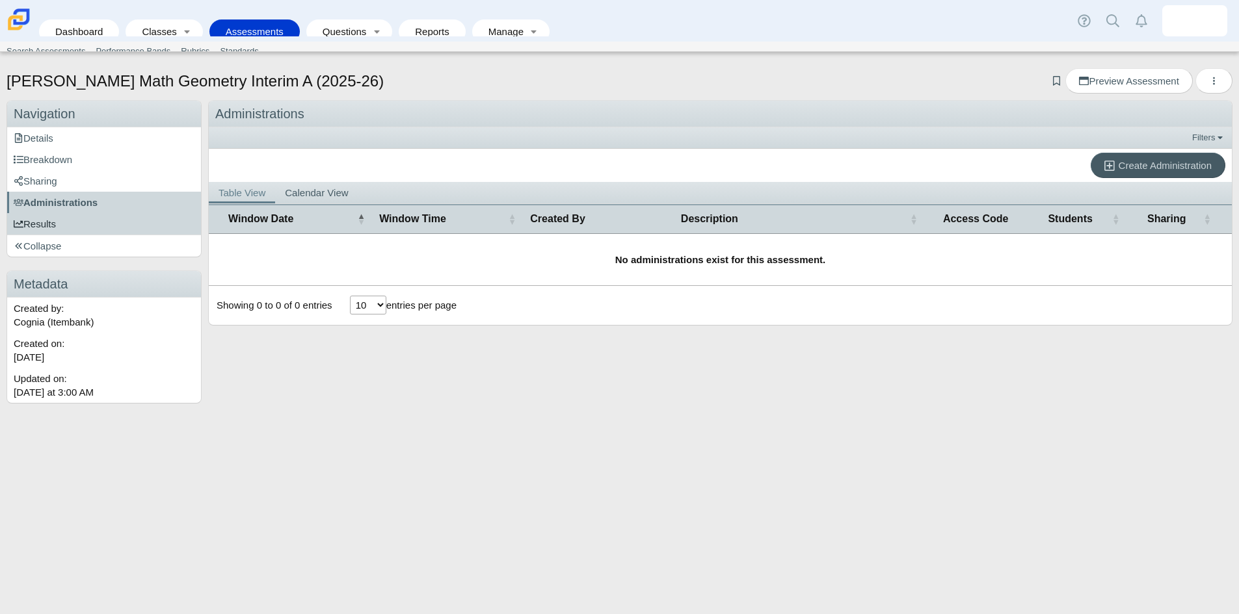
click at [43, 222] on span "Results" at bounding box center [35, 223] width 42 height 11
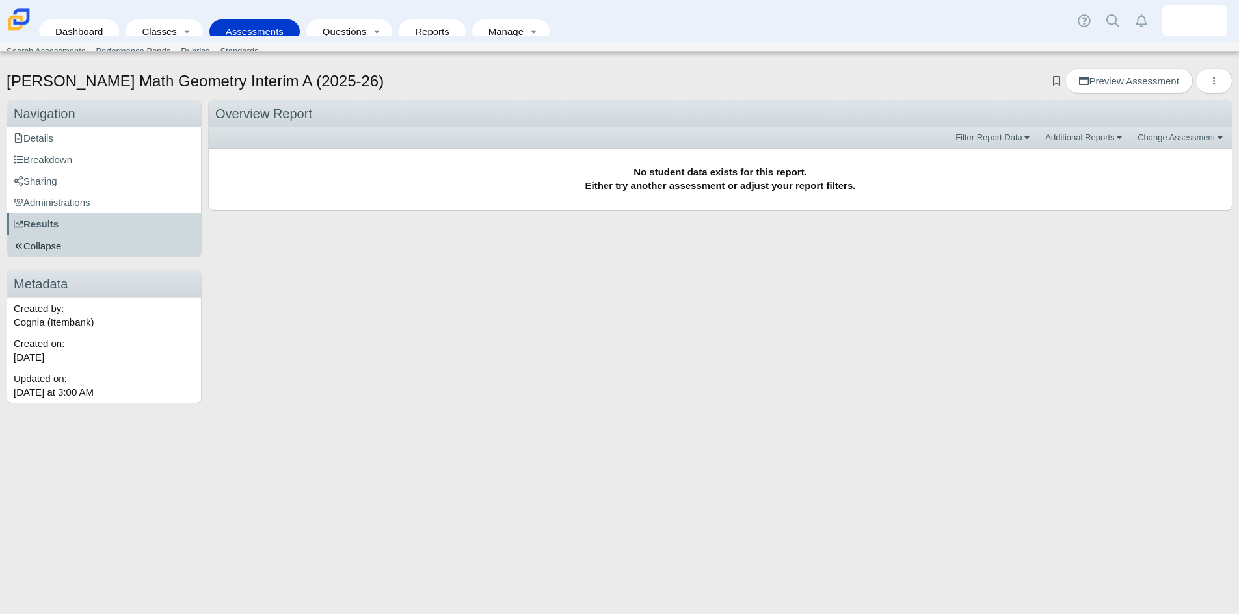
click at [48, 243] on span "Collapse" at bounding box center [37, 246] width 47 height 11
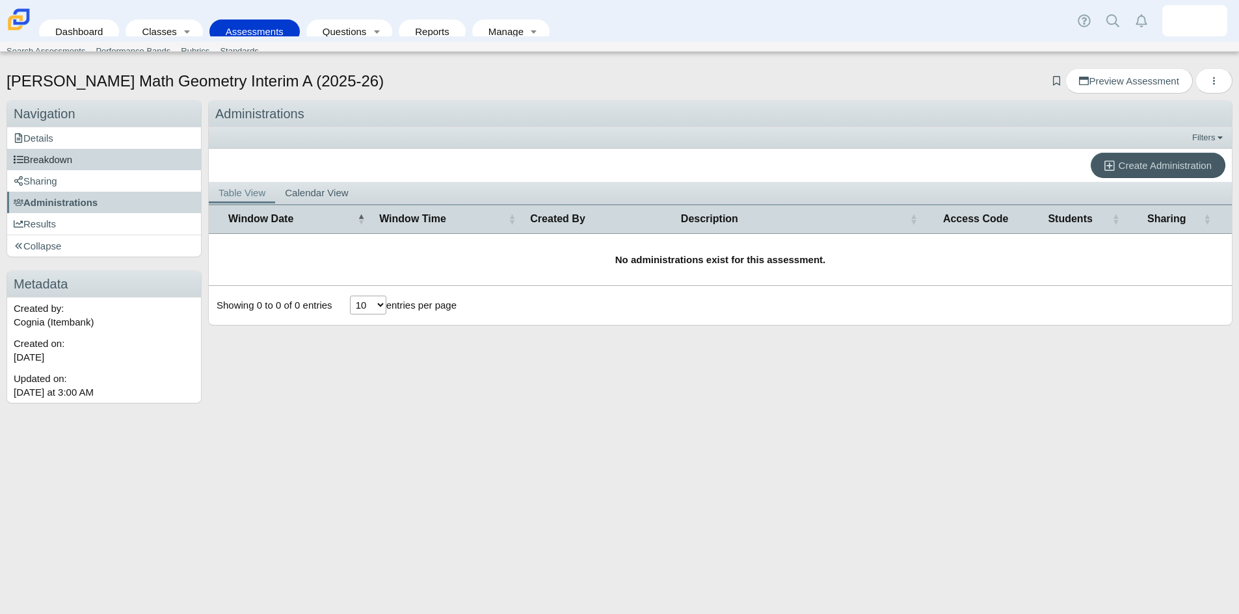
click at [70, 168] on link "Breakdown" at bounding box center [104, 159] width 194 height 21
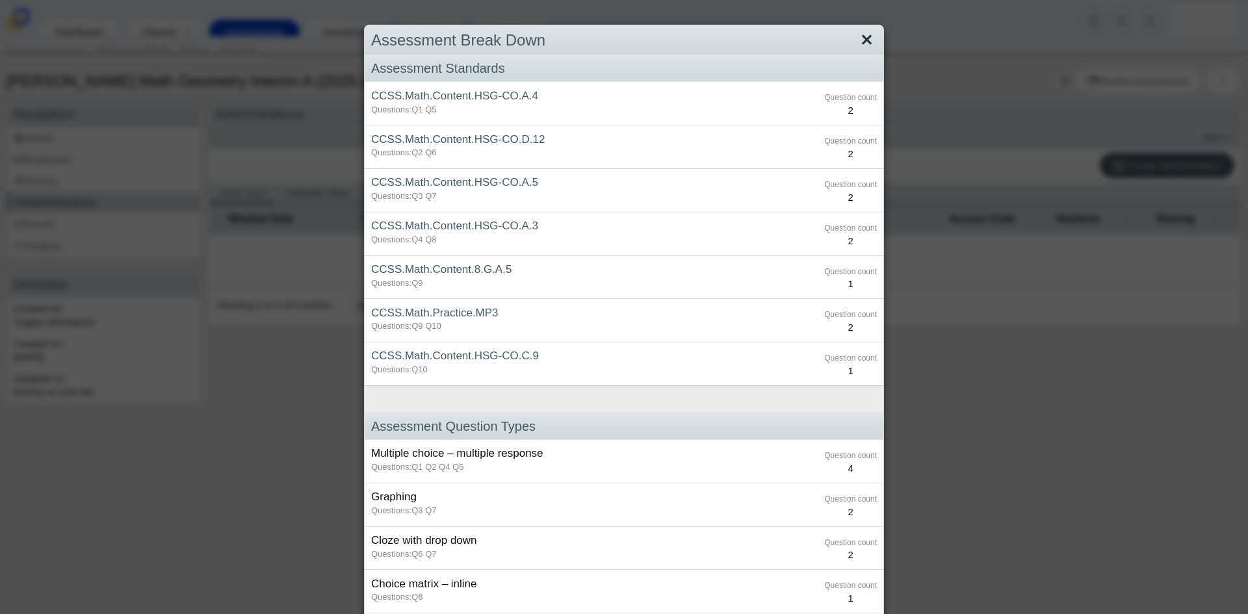
click at [870, 40] on link "Close" at bounding box center [867, 40] width 20 height 22
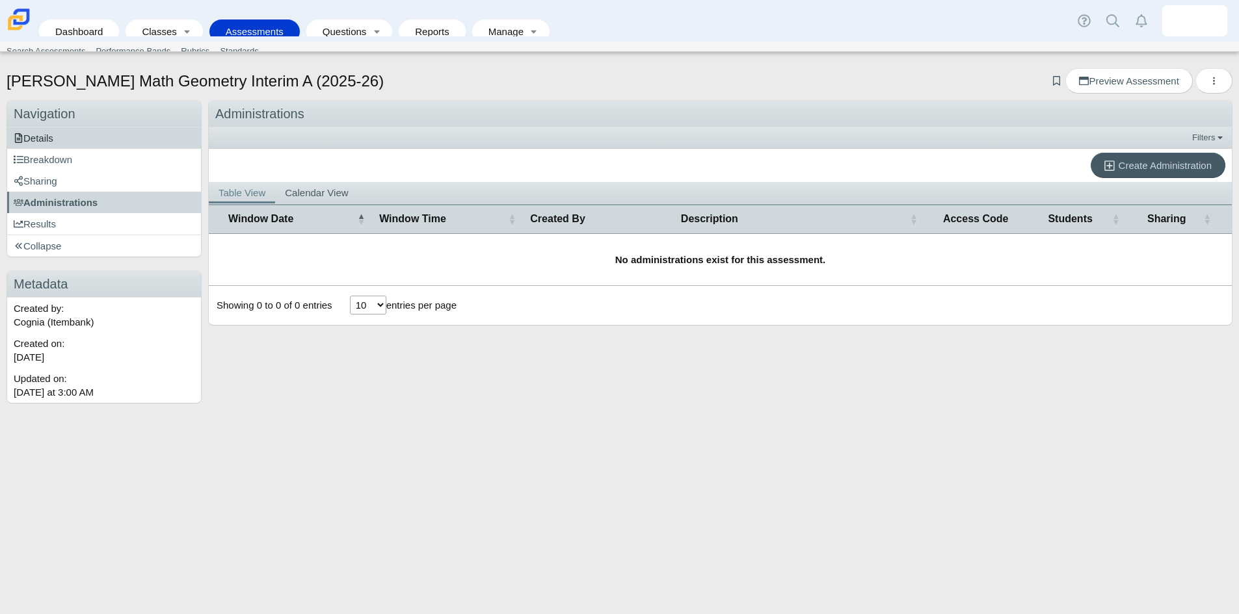
click at [48, 139] on span "Details" at bounding box center [34, 138] width 40 height 11
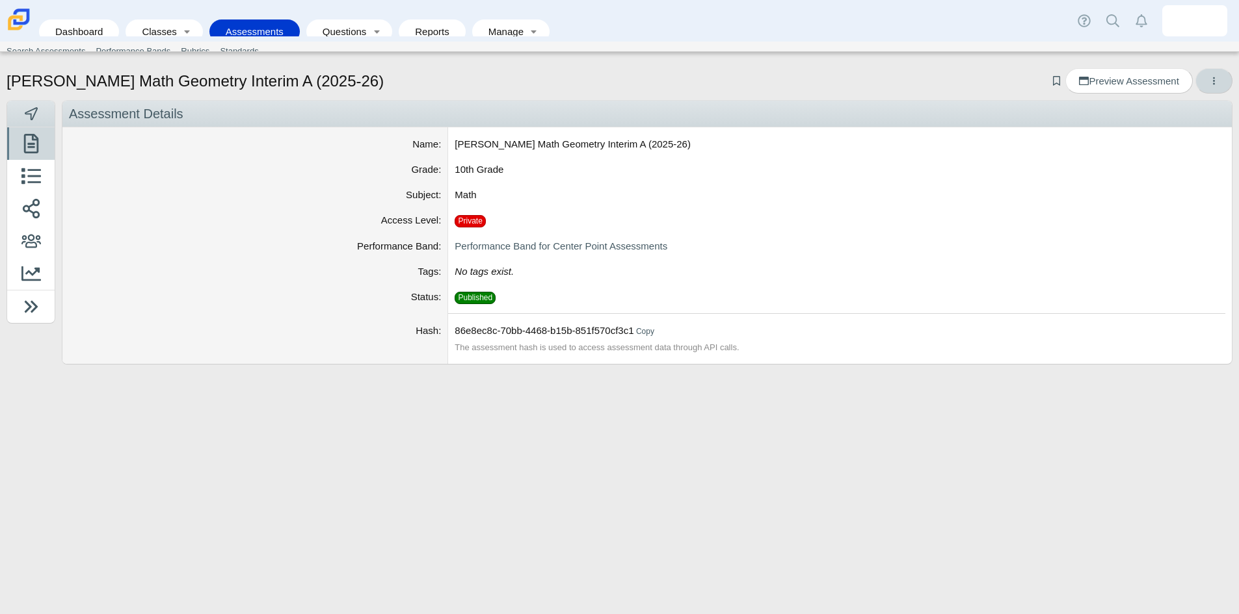
click at [1215, 79] on icon "More options" at bounding box center [1214, 81] width 10 height 10
click at [1156, 119] on link "Print" at bounding box center [1154, 111] width 156 height 20
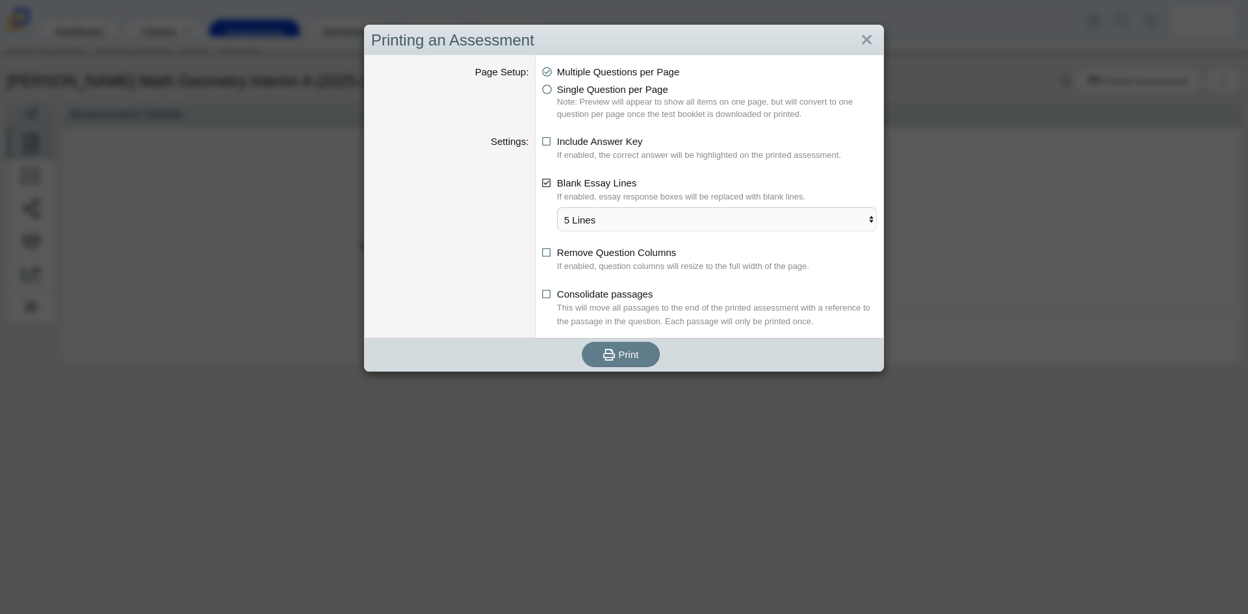
click at [543, 177] on icon at bounding box center [547, 180] width 10 height 9
click at [543, 177] on input "Blank Essay Lines" at bounding box center [546, 180] width 8 height 8
checkbox input "false"
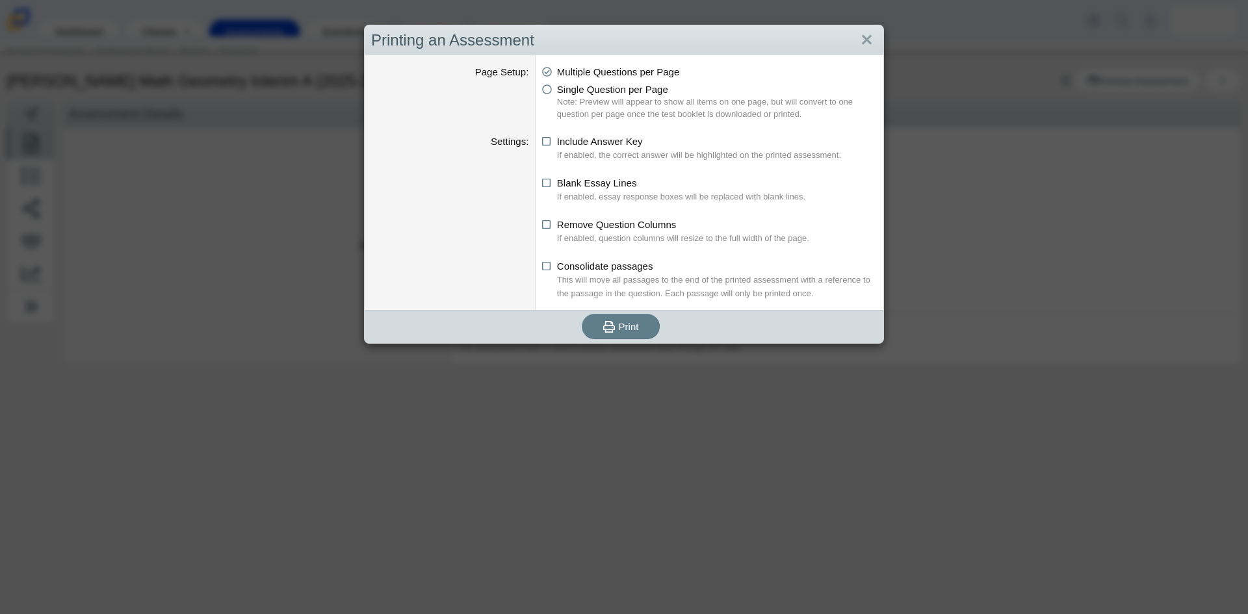
click at [549, 79] on li "Multiple Questions per Page" at bounding box center [709, 72] width 335 height 14
click at [542, 92] on icon at bounding box center [547, 87] width 10 height 9
click at [542, 90] on input "Single Question per Page" at bounding box center [546, 86] width 8 height 8
radio input "true"
click at [619, 318] on button "Print" at bounding box center [621, 326] width 78 height 25
